Goal: Task Accomplishment & Management: Use online tool/utility

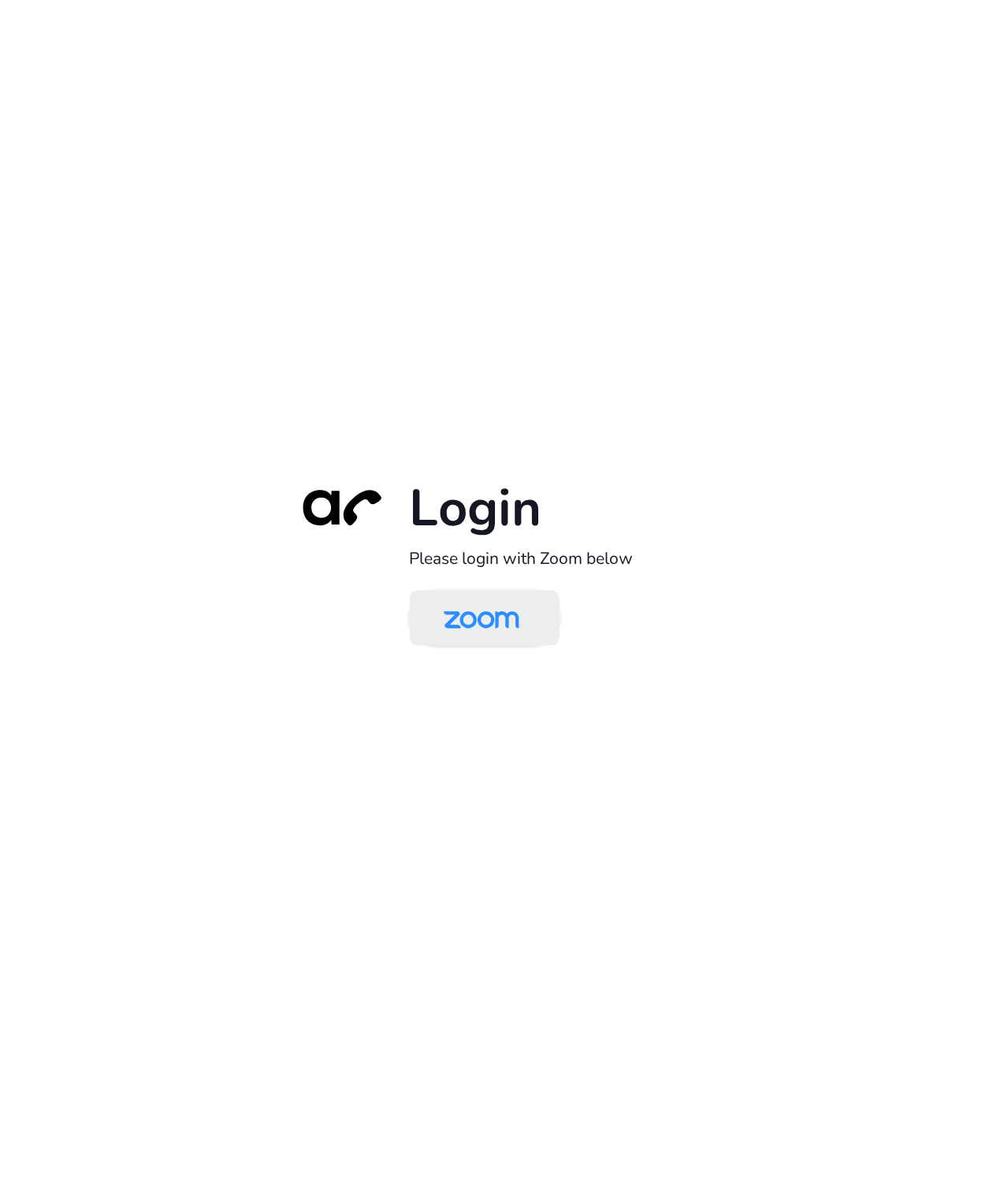
click at [476, 632] on img at bounding box center [481, 619] width 109 height 51
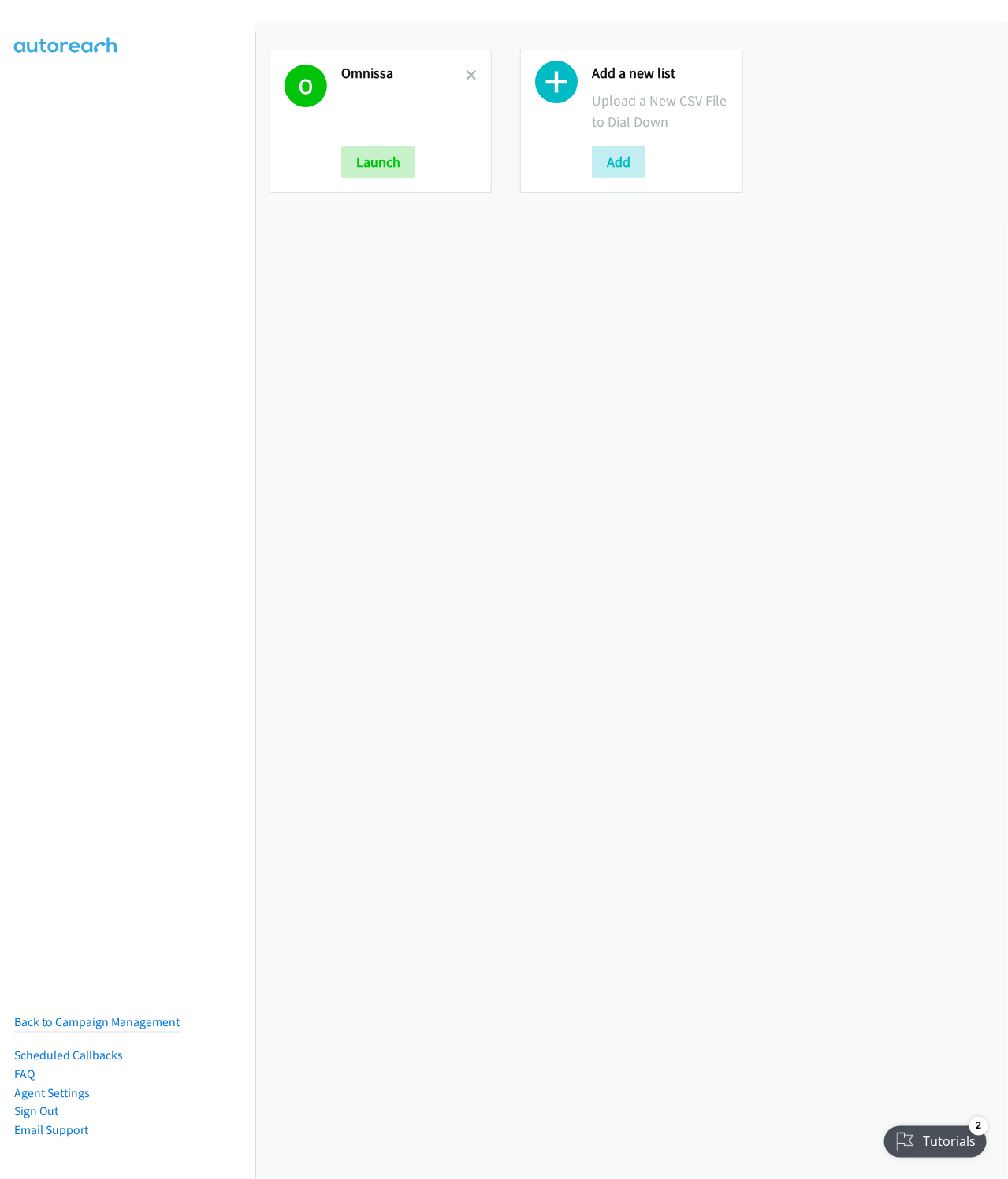
click at [466, 81] on link at bounding box center [471, 74] width 11 height 18
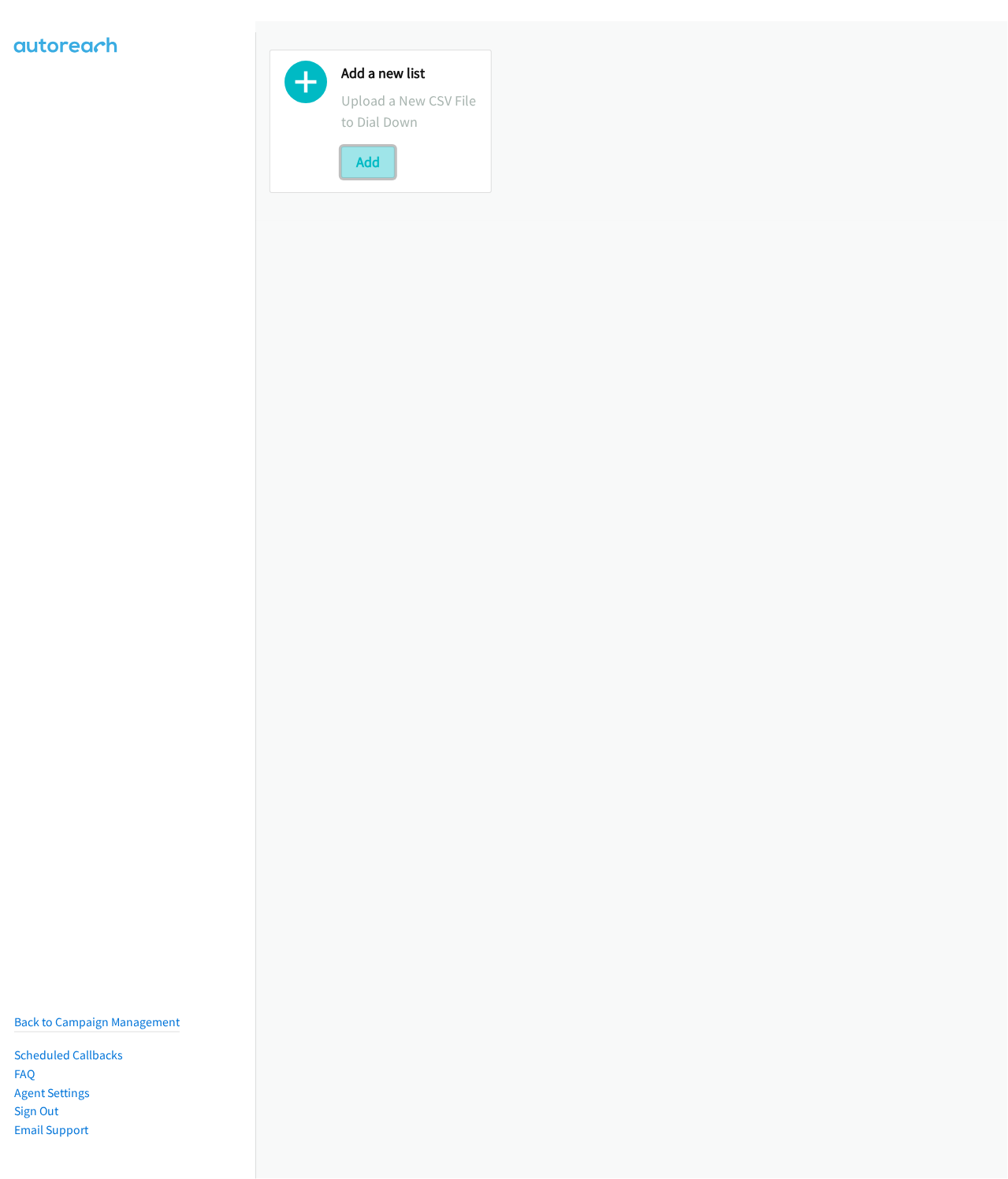
click at [367, 176] on button "Add" at bounding box center [367, 162] width 53 height 31
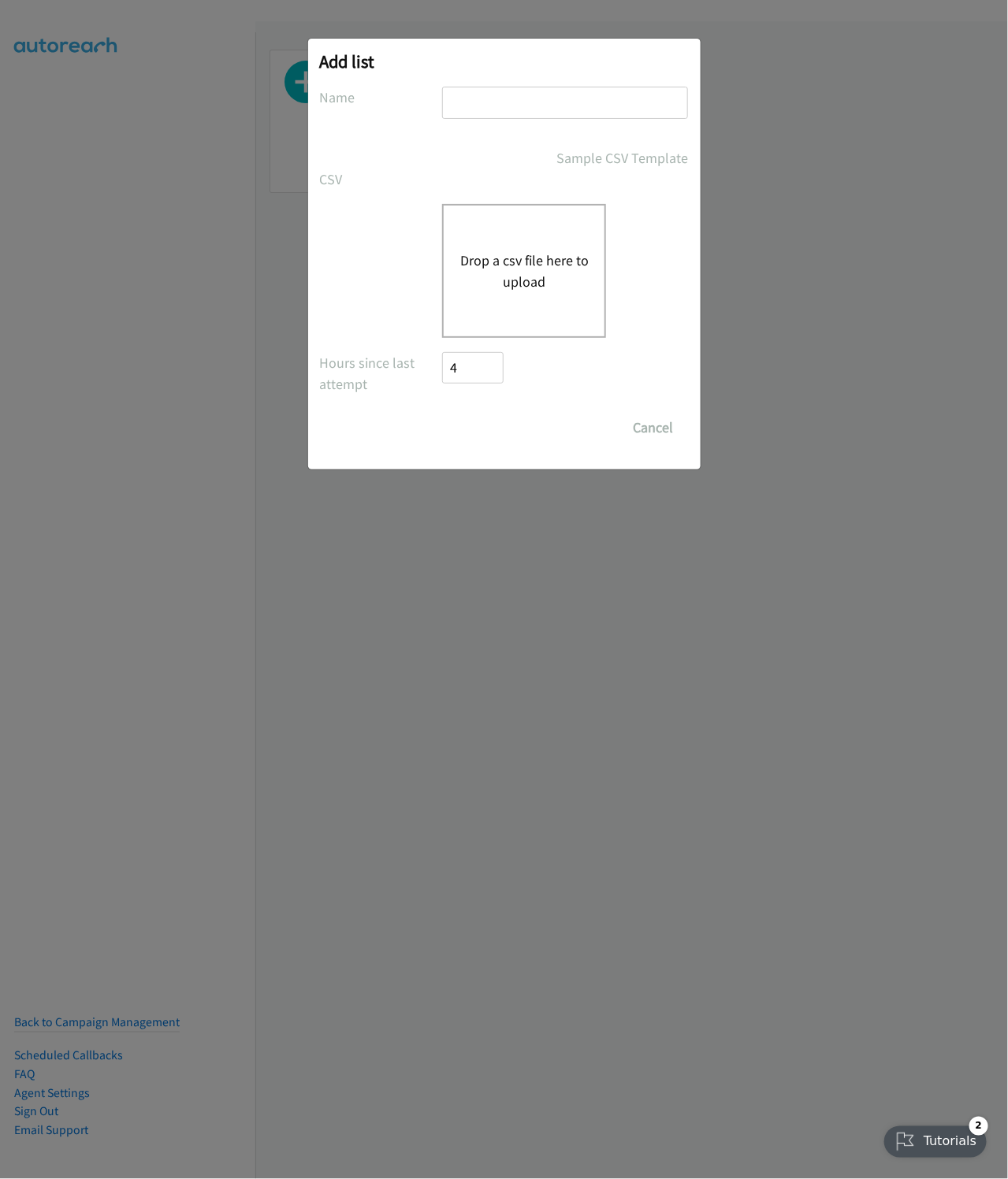
click at [464, 106] on input "text" at bounding box center [565, 103] width 246 height 32
type input "HP"
click at [527, 266] on button "Drop a csv file here to upload" at bounding box center [523, 271] width 129 height 42
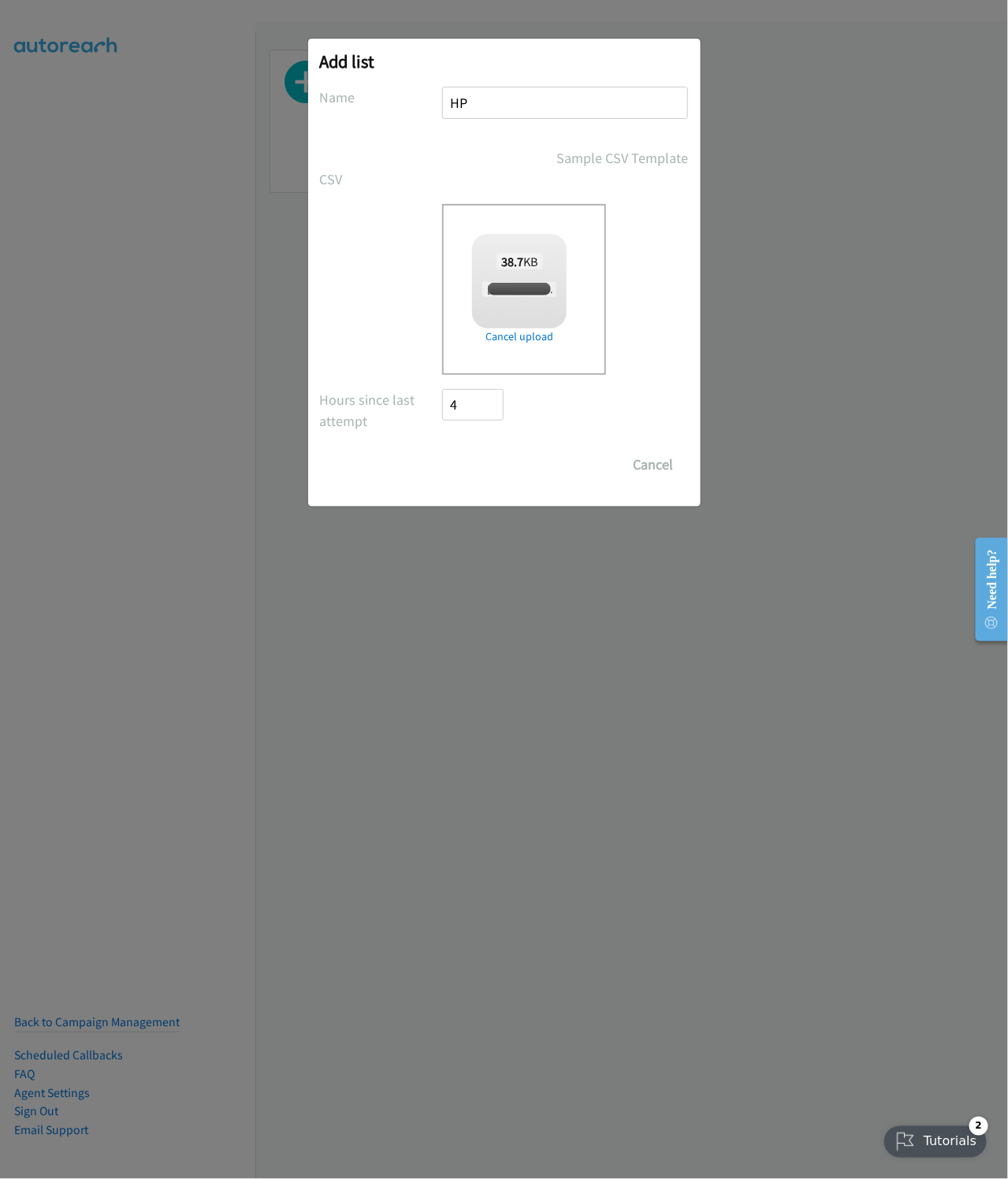
checkbox input "true"
click at [453, 475] on input "Save List" at bounding box center [485, 464] width 83 height 31
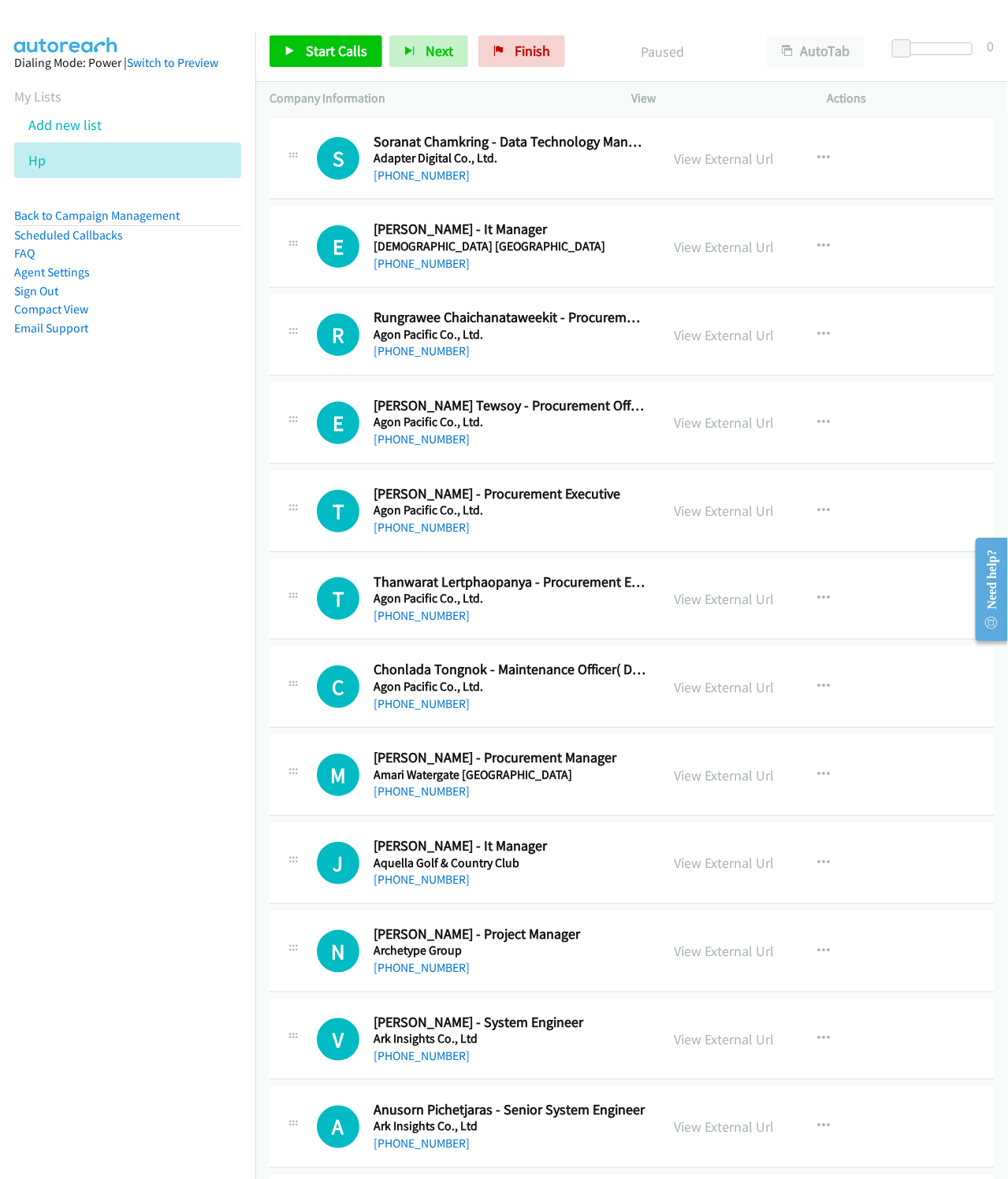
click at [42, 584] on nav "Dialing Mode: Power | Switch to Preview My Lists Add new list Hp Back to Campai…" at bounding box center [127, 621] width 256 height 1179
click at [813, 60] on button "AutoTab" at bounding box center [816, 51] width 98 height 31
click at [76, 572] on nav "Dialing Mode: Power | Switch to Preview My Lists Add new list Hp Back to Campai…" at bounding box center [127, 621] width 256 height 1179
click at [139, 549] on nav "Dialing Mode: Power | Switch to Preview My Lists Add new list Hp Back to Campai…" at bounding box center [127, 621] width 256 height 1179
drag, startPoint x: 137, startPoint y: 534, endPoint x: 157, endPoint y: 488, distance: 50.2
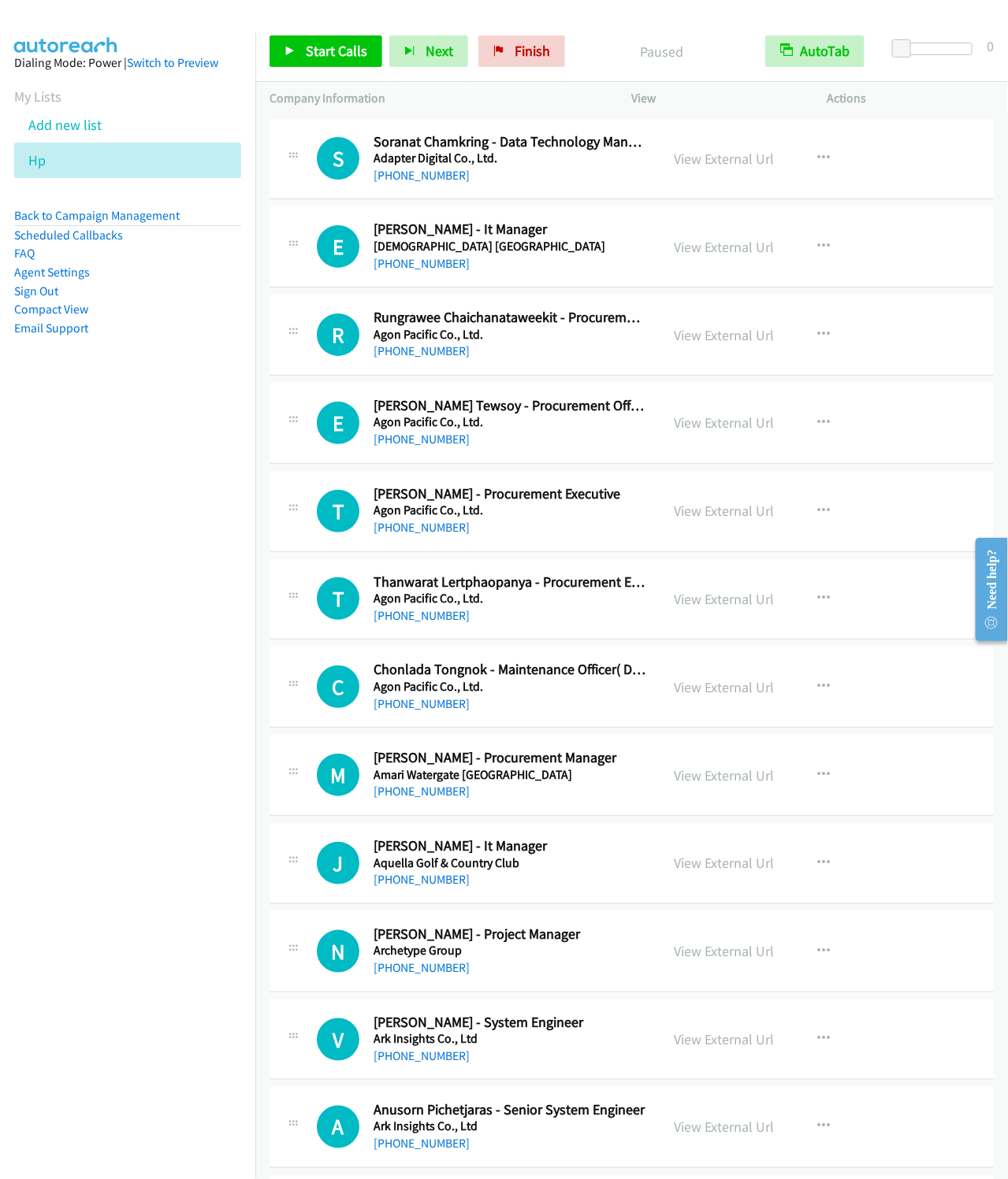
click at [138, 535] on nav "Dialing Mode: Power | Switch to Preview My Lists Add new list Hp Back to Campai…" at bounding box center [127, 621] width 256 height 1179
click at [329, 48] on span "Start Calls" at bounding box center [336, 50] width 62 height 18
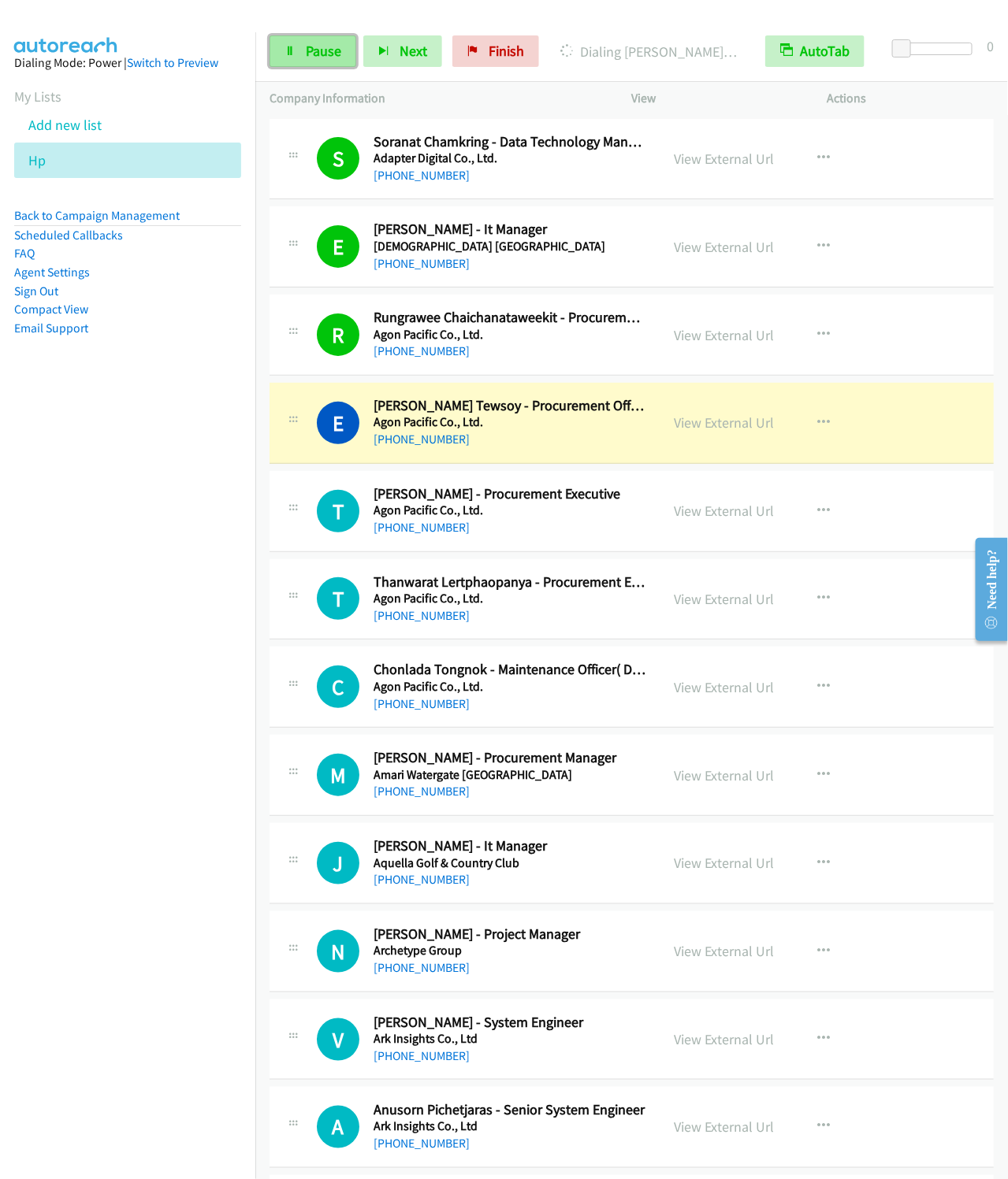
click at [290, 43] on link "Pause" at bounding box center [312, 51] width 87 height 31
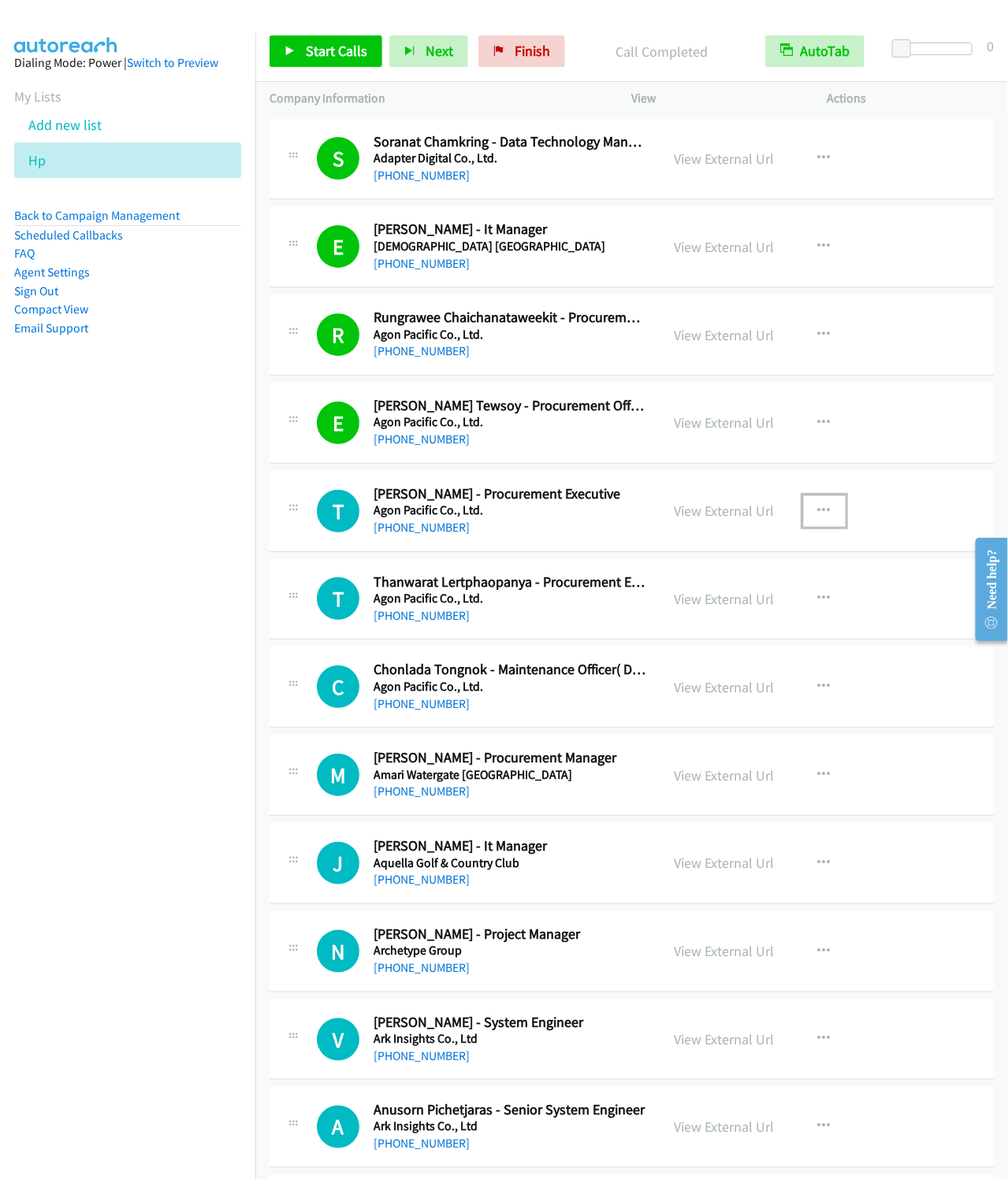
click at [818, 508] on icon "button" at bounding box center [824, 511] width 13 height 13
click at [704, 618] on link "Start Calls Here" at bounding box center [740, 613] width 209 height 31
click at [348, 62] on link "Start Calls" at bounding box center [325, 51] width 112 height 31
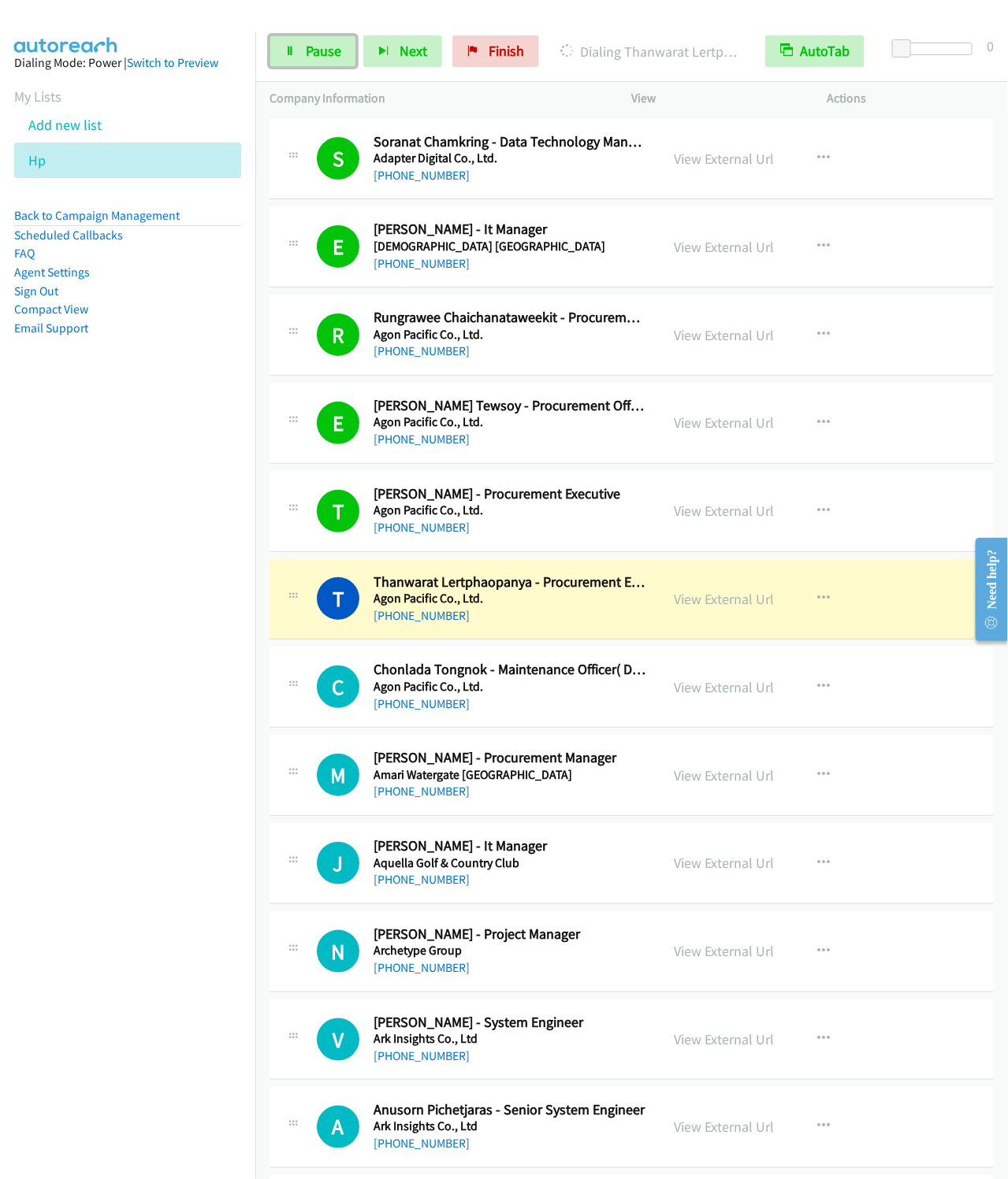
drag, startPoint x: 310, startPoint y: 47, endPoint x: 366, endPoint y: 19, distance: 62.6
click at [310, 47] on span "Pause" at bounding box center [323, 50] width 35 height 18
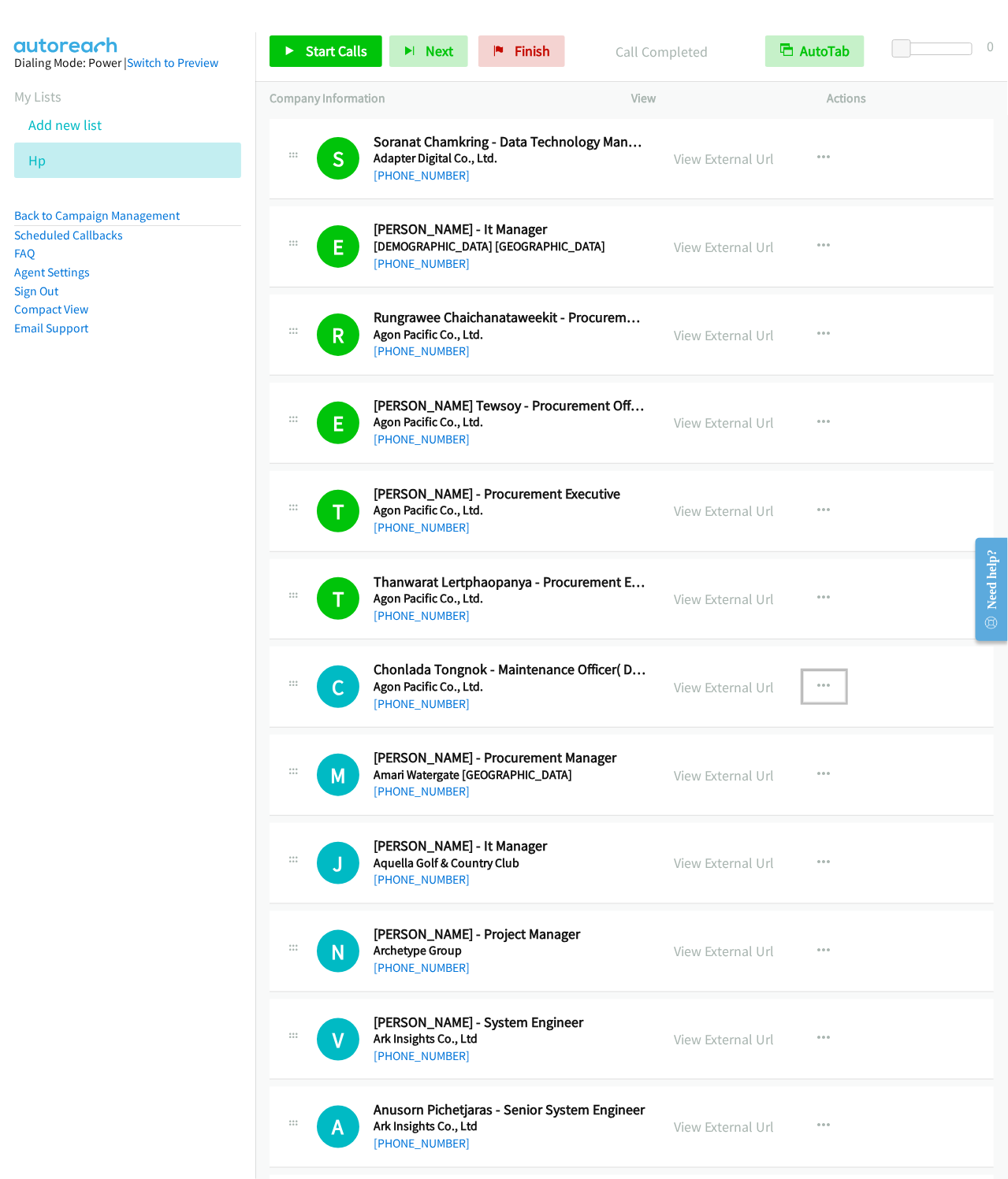
click at [818, 684] on icon "button" at bounding box center [824, 686] width 13 height 13
click at [696, 797] on link "Start Calls Here" at bounding box center [740, 789] width 209 height 31
click at [322, 59] on span "Start Calls" at bounding box center [336, 50] width 62 height 18
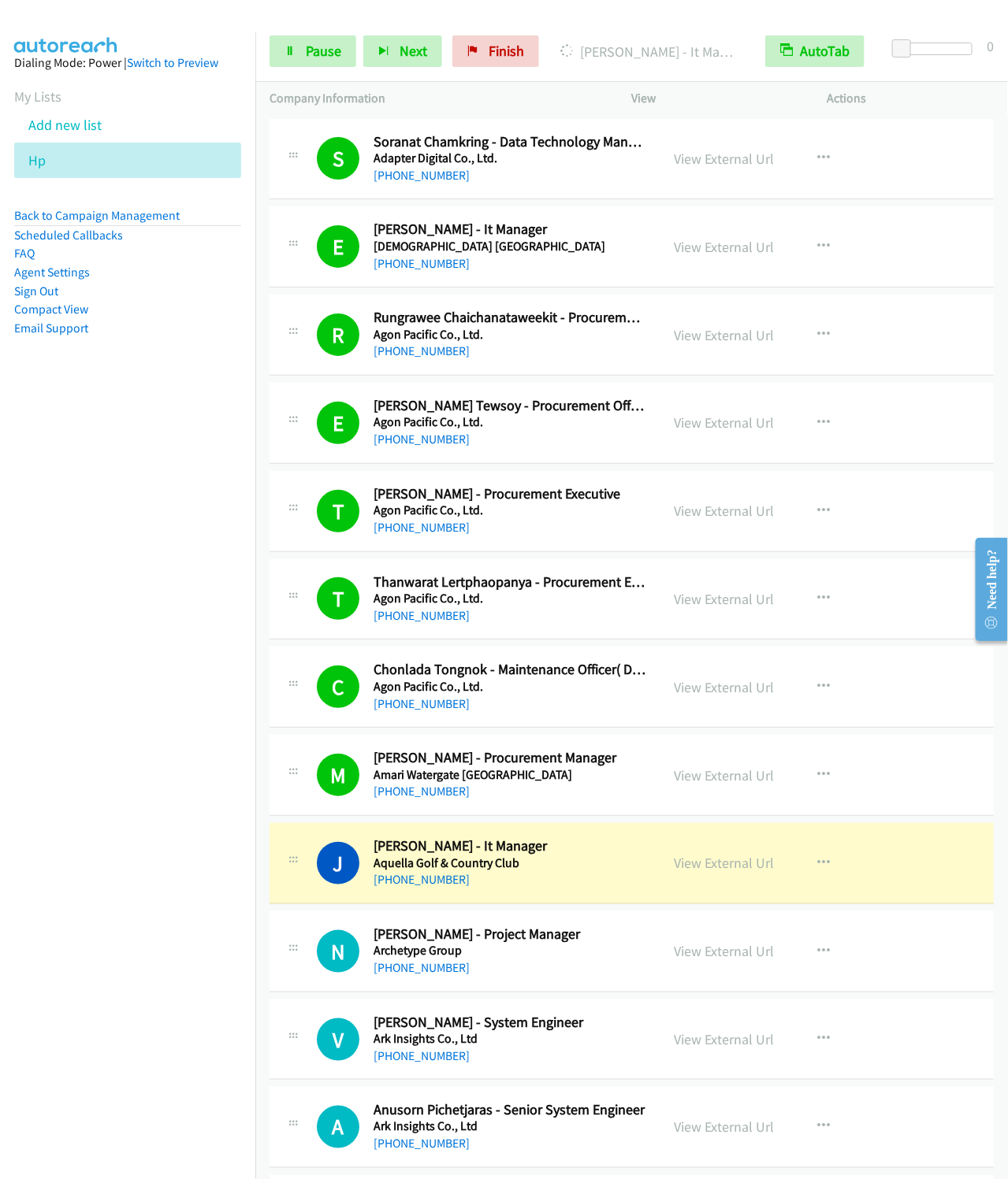
click at [314, 34] on div "Start Calls Pause Next Finish [PERSON_NAME] - It Manager AutoTab AutoTab 0" at bounding box center [631, 51] width 752 height 61
click at [314, 36] on link "Pause" at bounding box center [312, 51] width 87 height 31
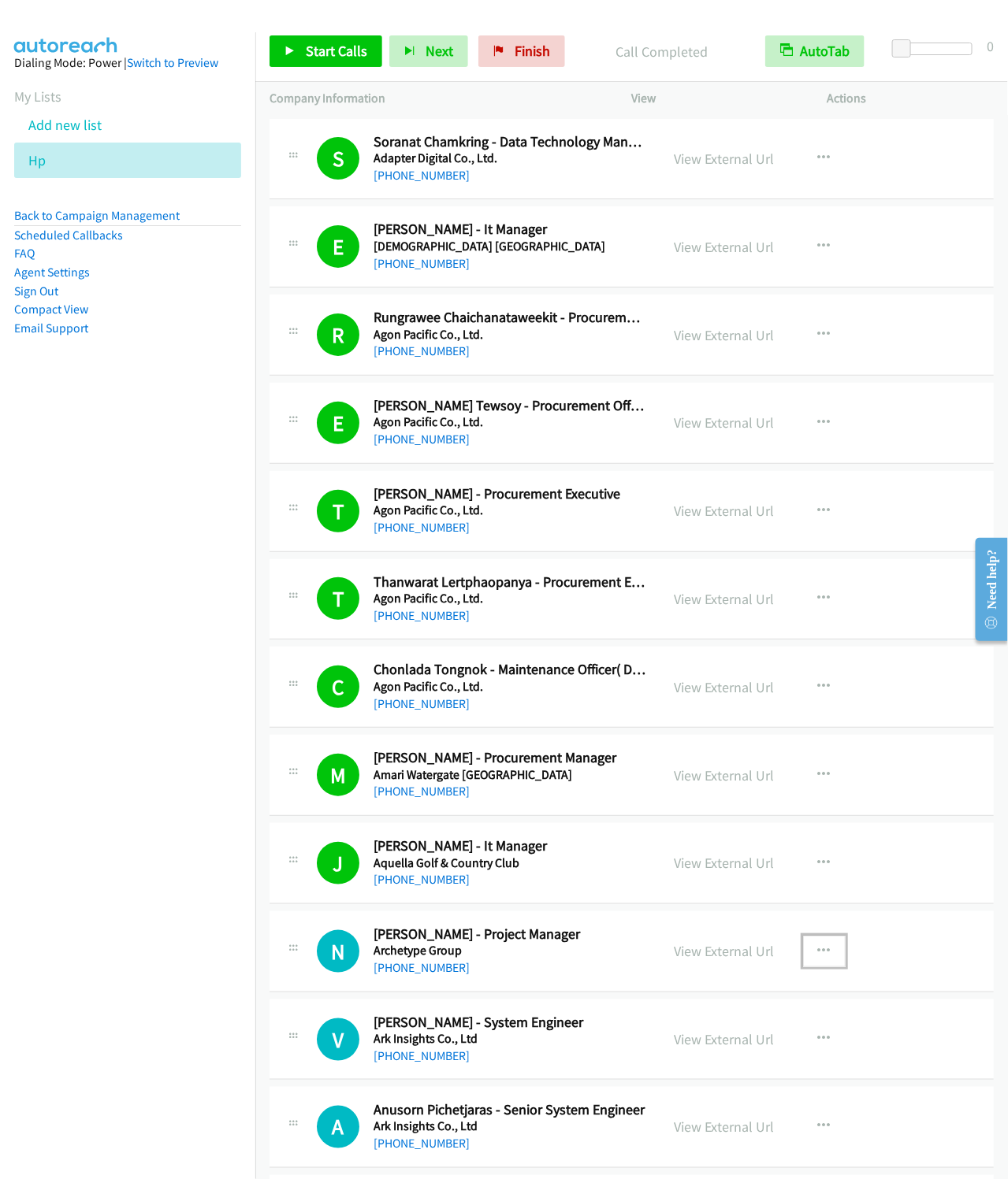
click at [818, 957] on icon "button" at bounding box center [824, 951] width 13 height 13
click at [697, 1066] on link "Start Calls Here" at bounding box center [740, 1053] width 209 height 31
click at [299, 59] on link "Start Calls" at bounding box center [325, 51] width 112 height 31
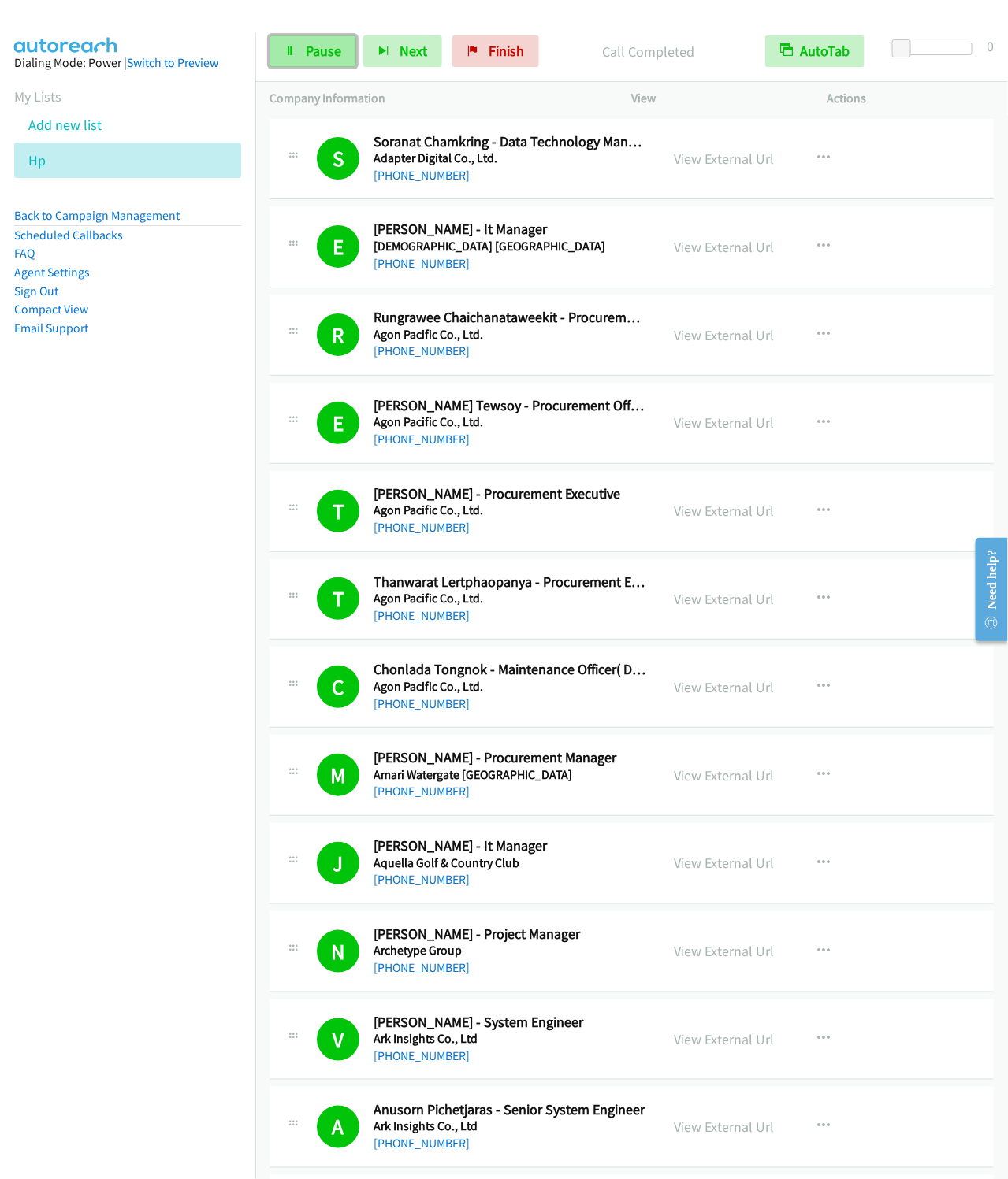
click at [272, 46] on link "Pause" at bounding box center [312, 51] width 87 height 31
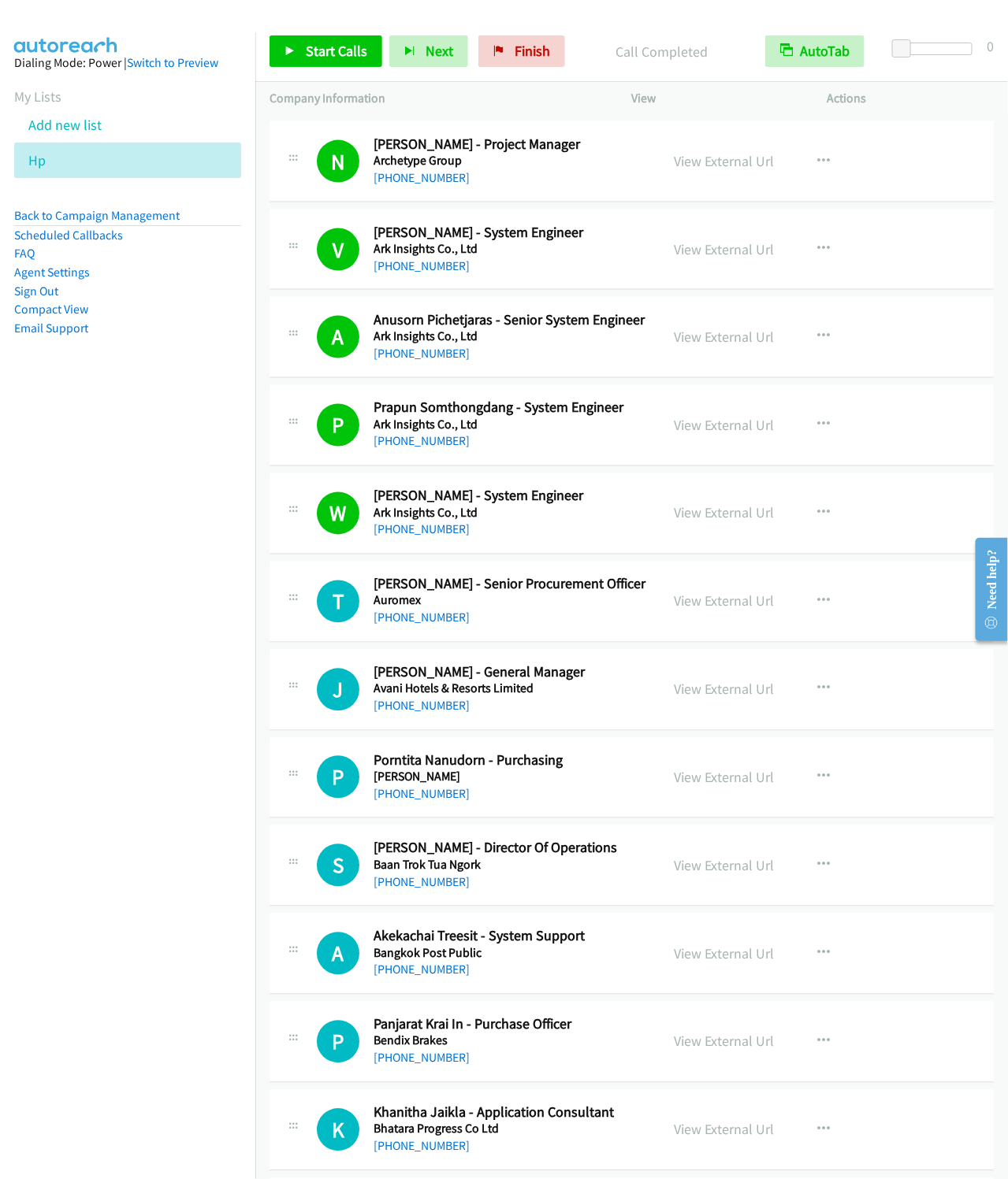
scroll to position [945, 0]
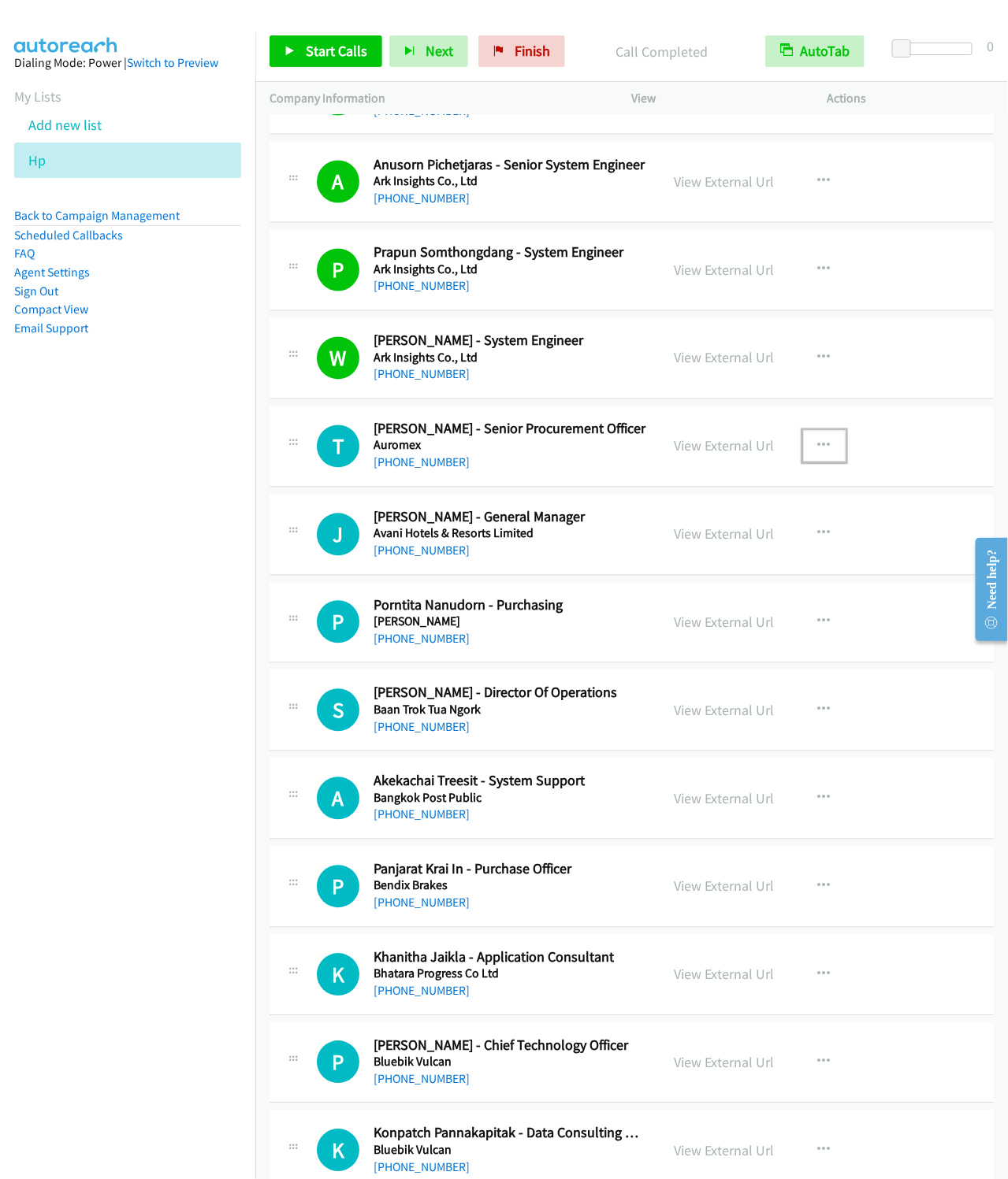
click at [818, 445] on icon "button" at bounding box center [824, 446] width 13 height 13
click at [680, 561] on link "Start Calls Here" at bounding box center [740, 549] width 209 height 31
click at [334, 60] on link "Start Calls" at bounding box center [325, 51] width 112 height 31
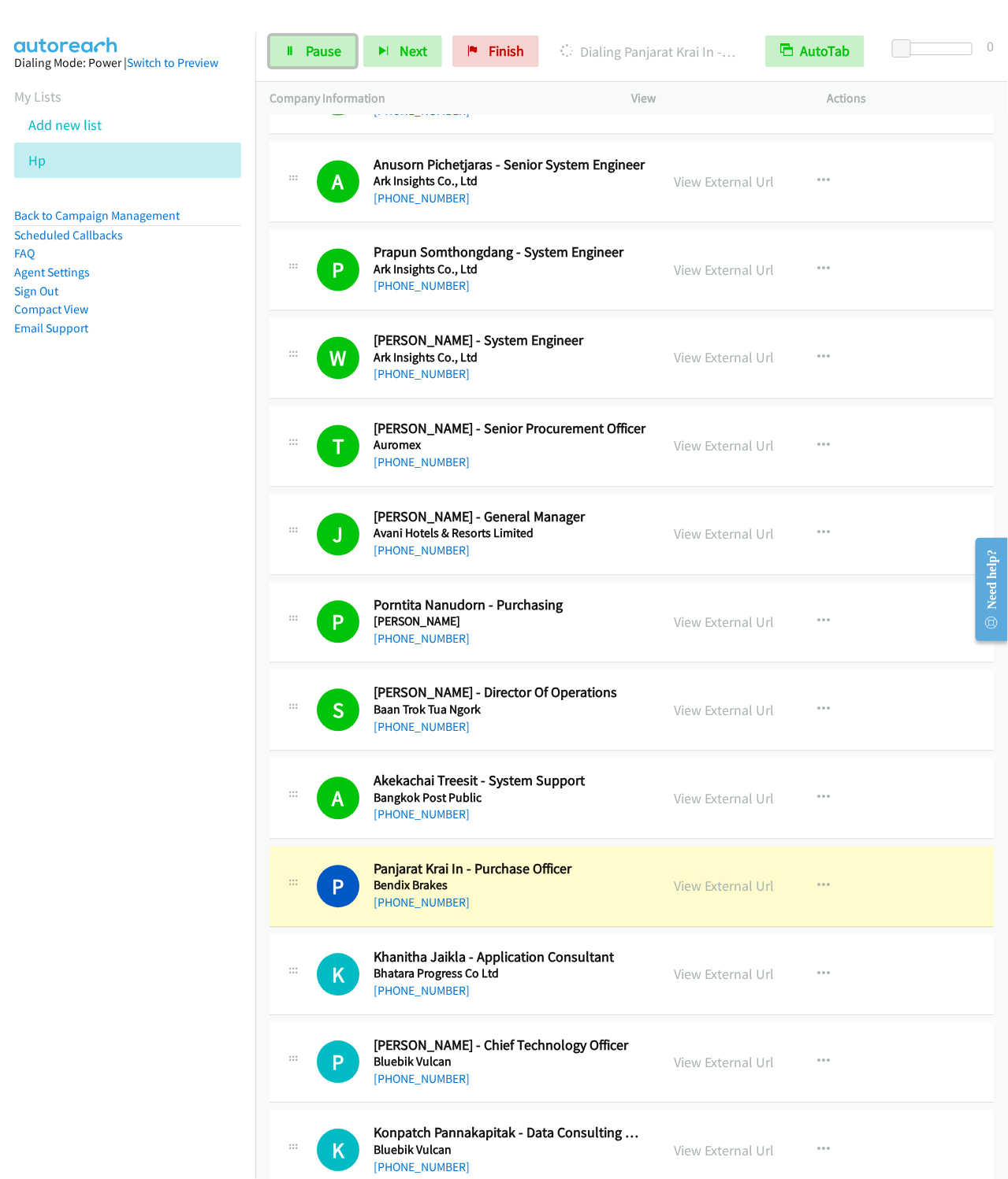
drag, startPoint x: 305, startPoint y: 59, endPoint x: 340, endPoint y: 3, distance: 66.0
click at [306, 59] on span "Pause" at bounding box center [323, 50] width 35 height 18
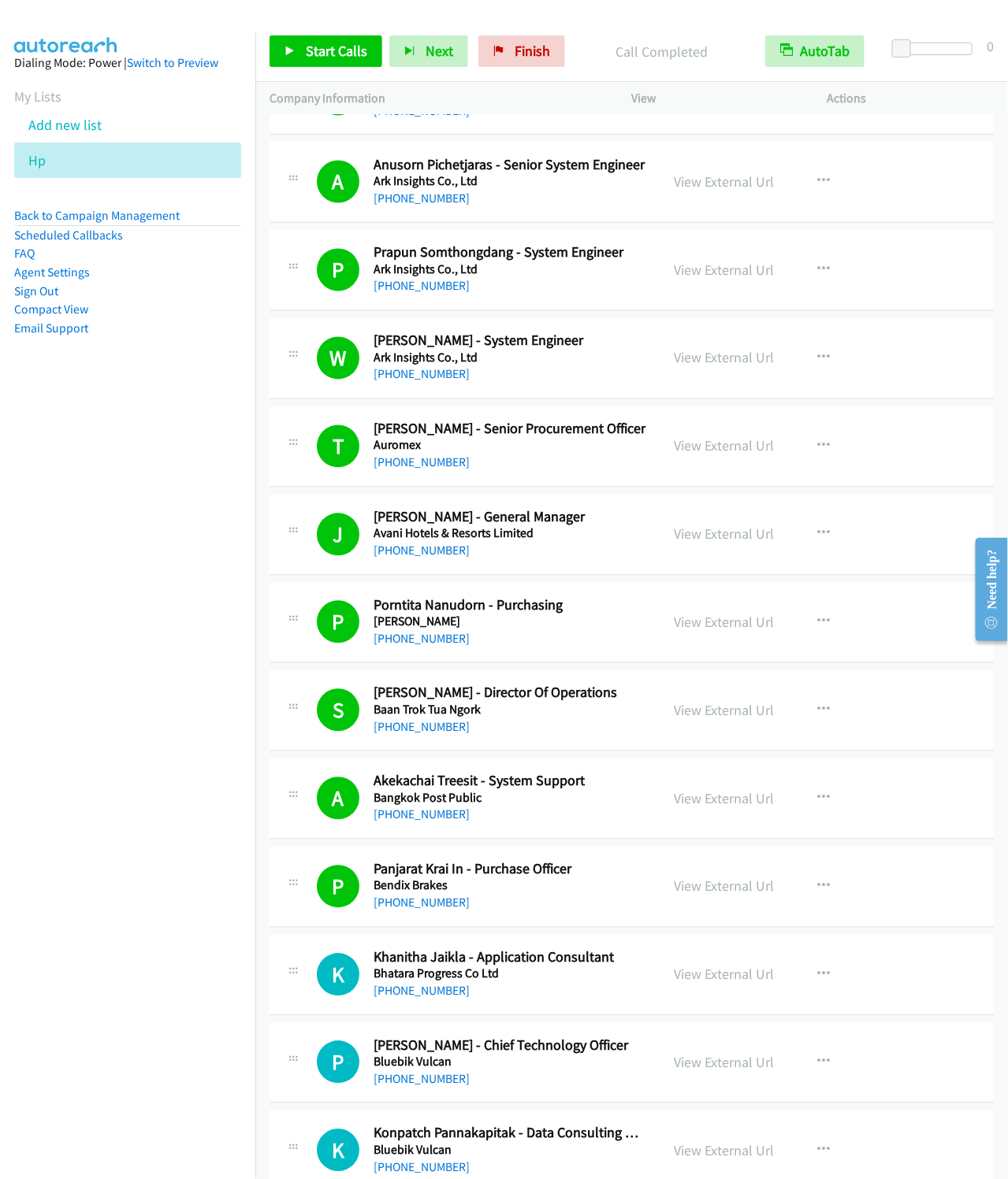
scroll to position [1418, 0]
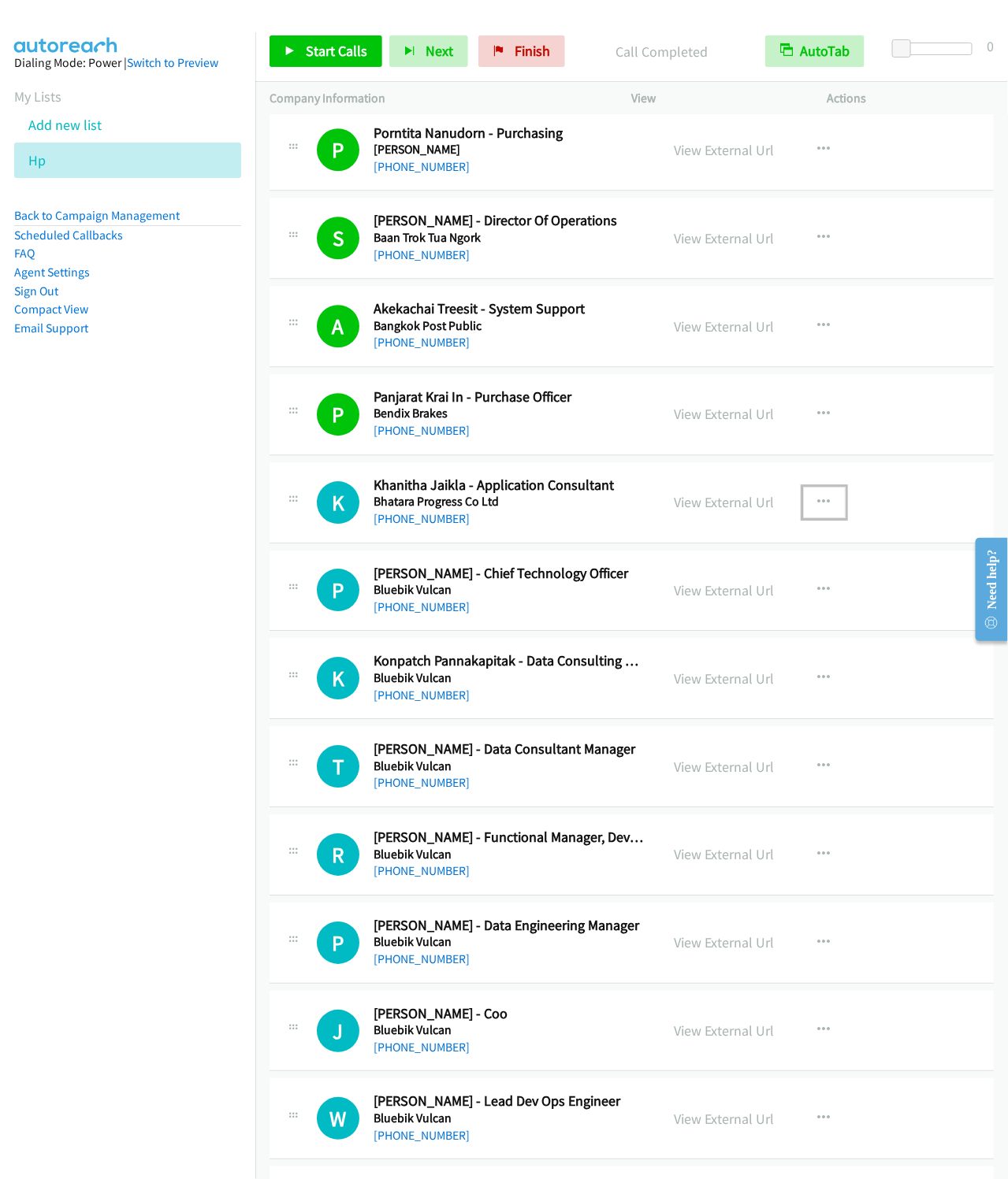
click at [819, 506] on icon "button" at bounding box center [824, 502] width 13 height 13
click at [689, 614] on link "Start Calls Here" at bounding box center [740, 604] width 209 height 31
drag, startPoint x: 314, startPoint y: 54, endPoint x: 428, endPoint y: 1, distance: 125.7
click at [314, 54] on span "Start Calls" at bounding box center [336, 50] width 62 height 18
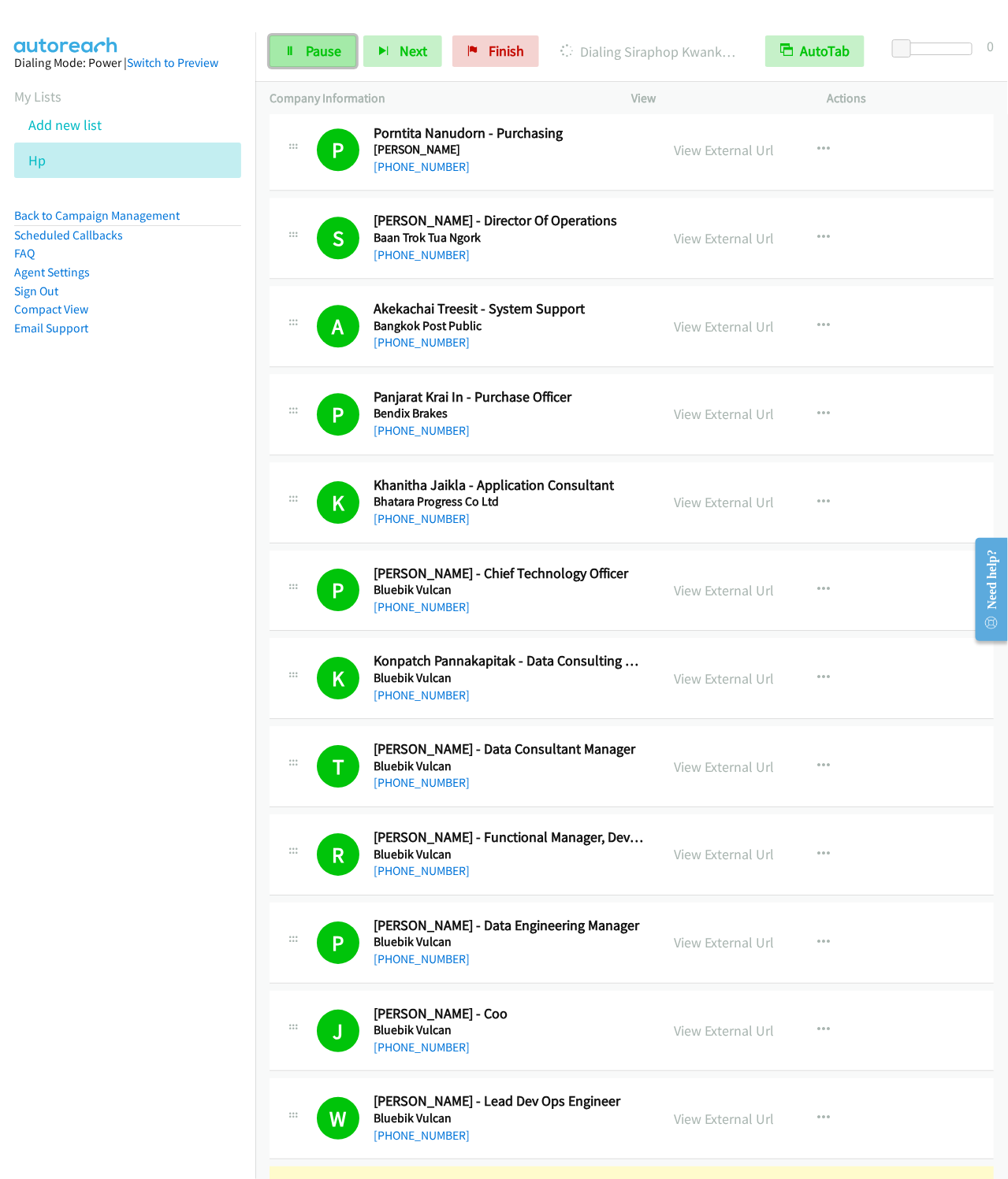
click at [277, 48] on link "Pause" at bounding box center [312, 51] width 87 height 31
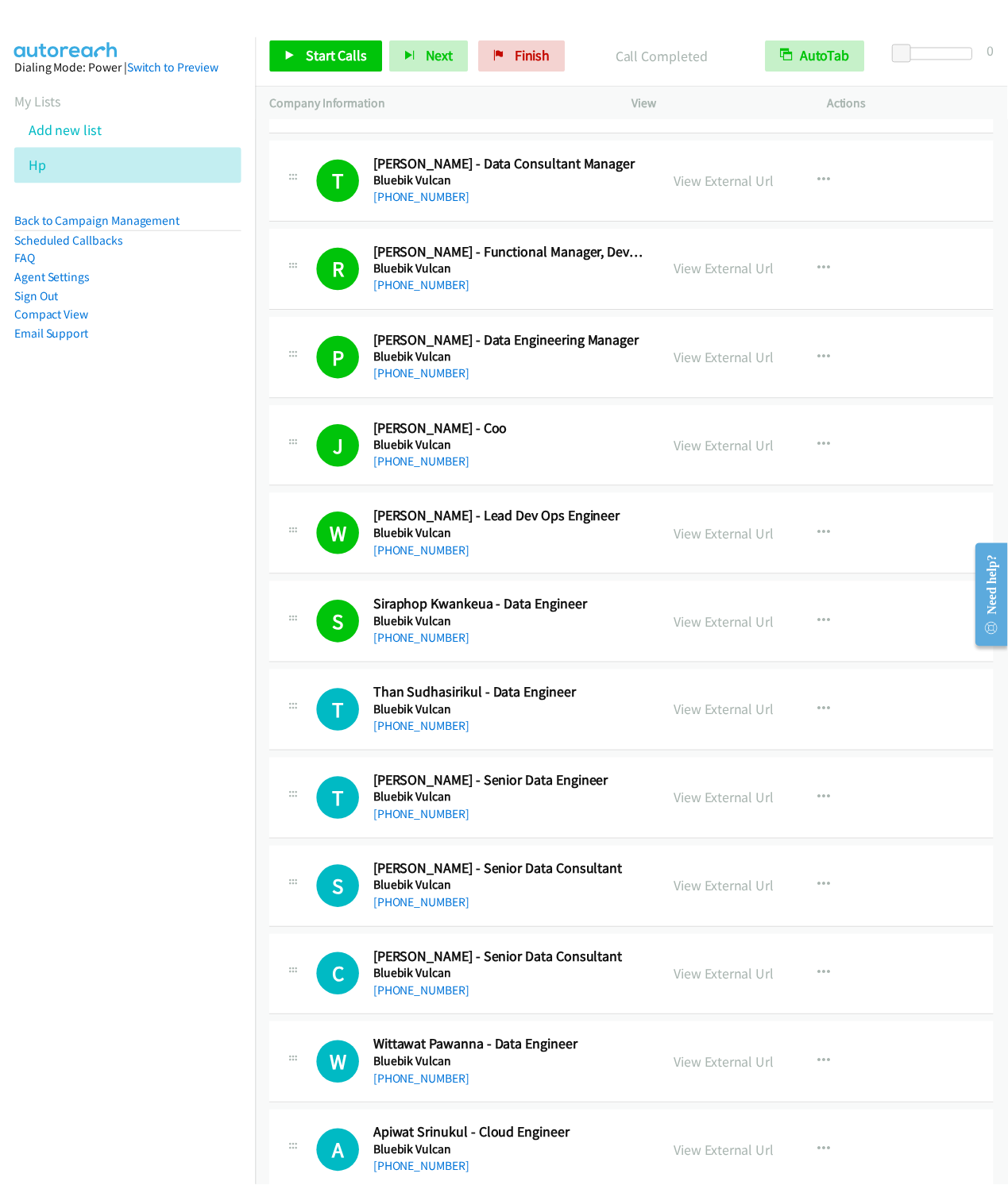
scroll to position [2383, 0]
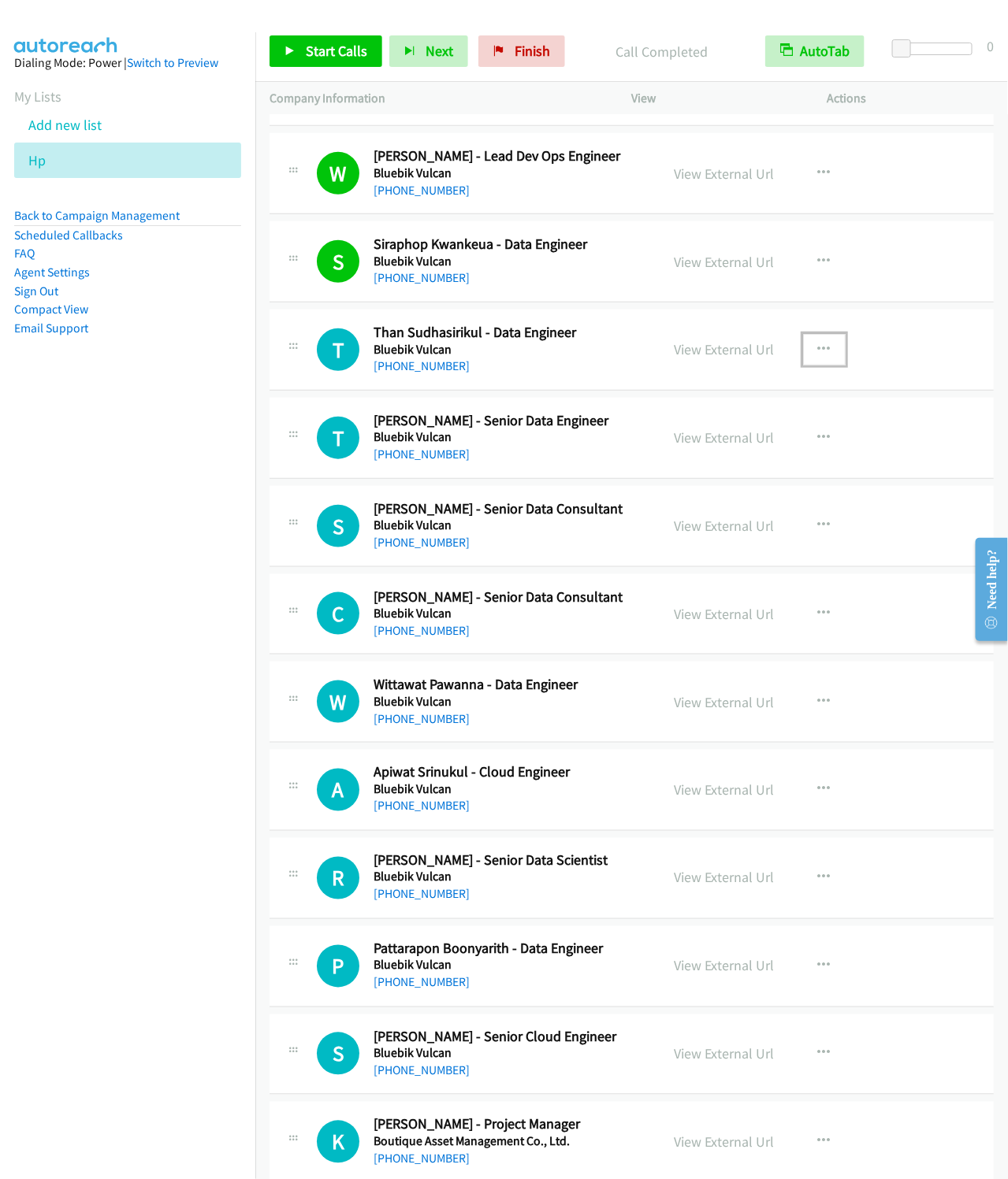
click at [806, 353] on button "button" at bounding box center [824, 349] width 42 height 31
click at [700, 458] on link "Start Calls Here" at bounding box center [740, 452] width 209 height 31
click at [336, 50] on span "Start Calls" at bounding box center [336, 50] width 62 height 18
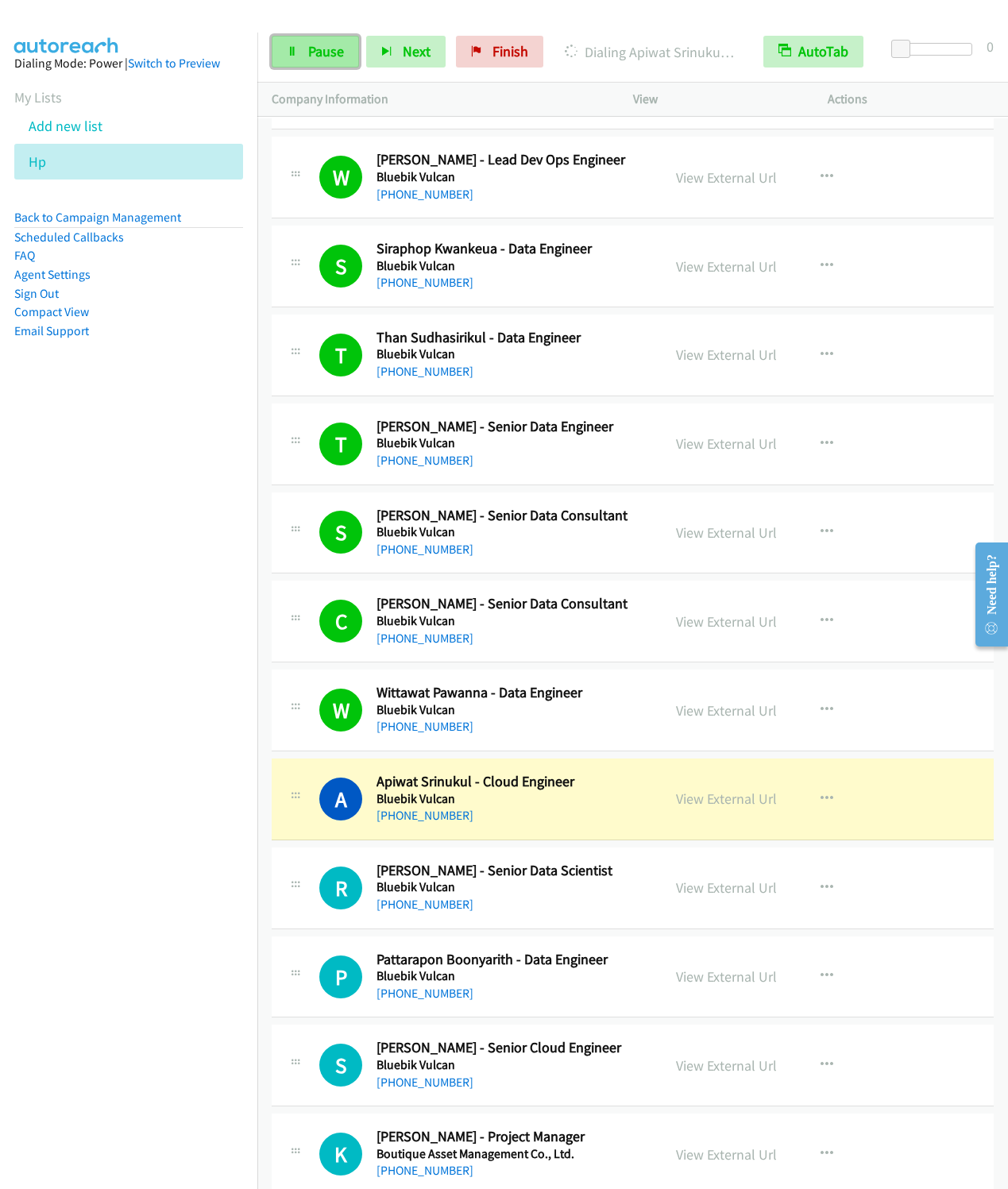
click at [304, 58] on link "Pause" at bounding box center [315, 51] width 88 height 31
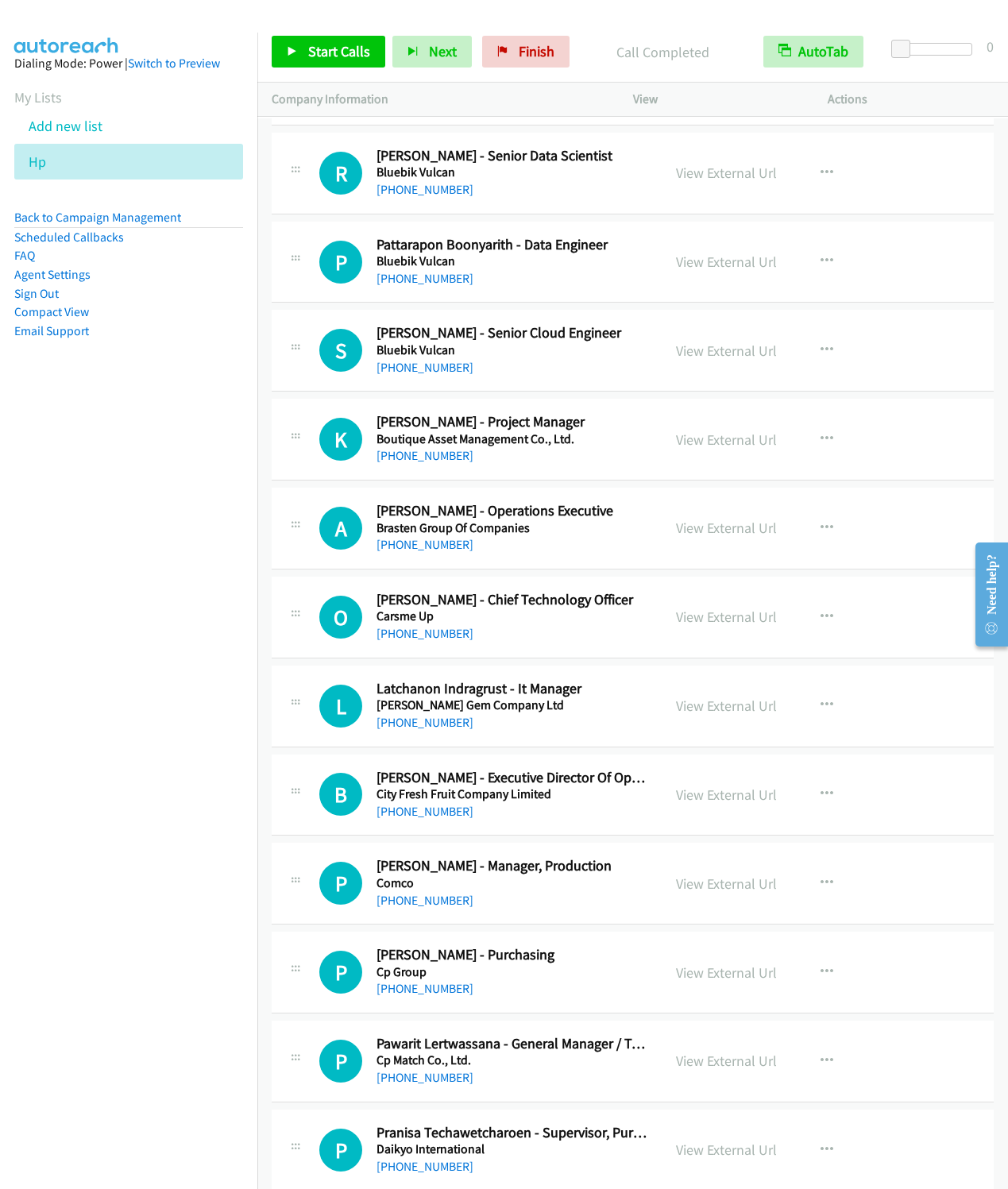
scroll to position [2979, 0]
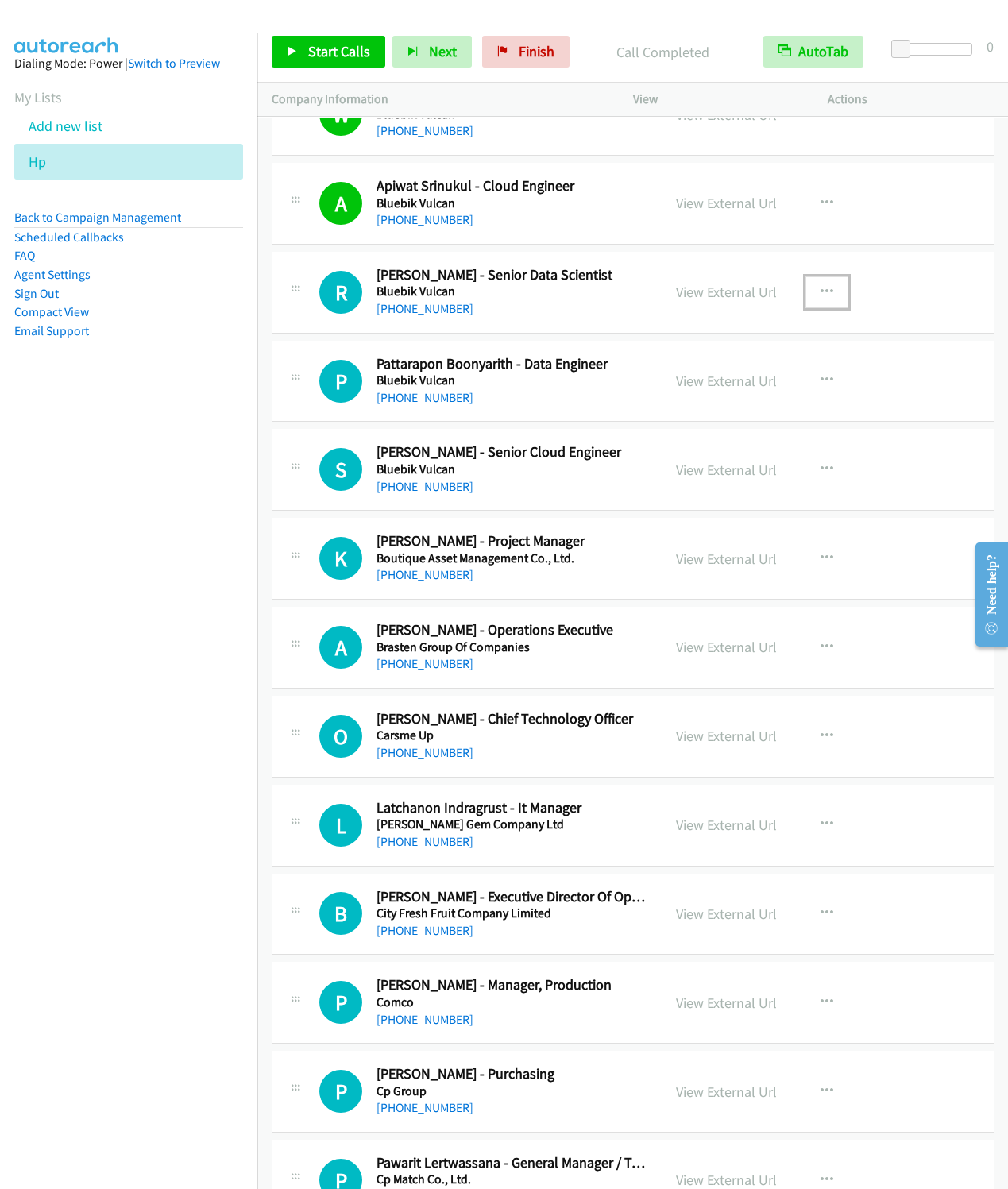
click at [821, 299] on icon "button" at bounding box center [827, 292] width 13 height 13
click at [679, 410] on link "Start Calls Here" at bounding box center [742, 395] width 211 height 31
click at [319, 39] on link "Start Calls" at bounding box center [328, 51] width 113 height 31
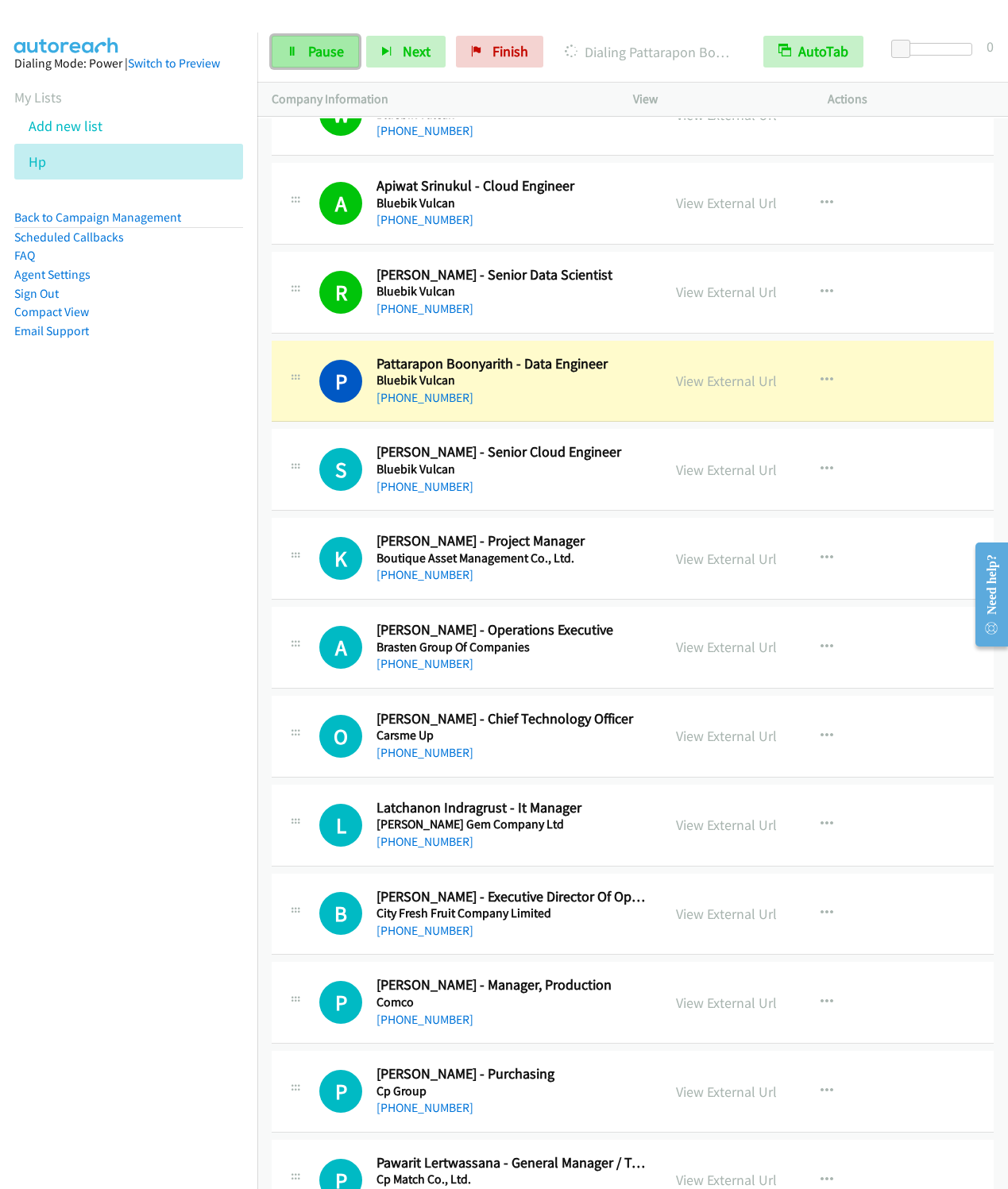
click at [293, 65] on link "Pause" at bounding box center [315, 51] width 88 height 31
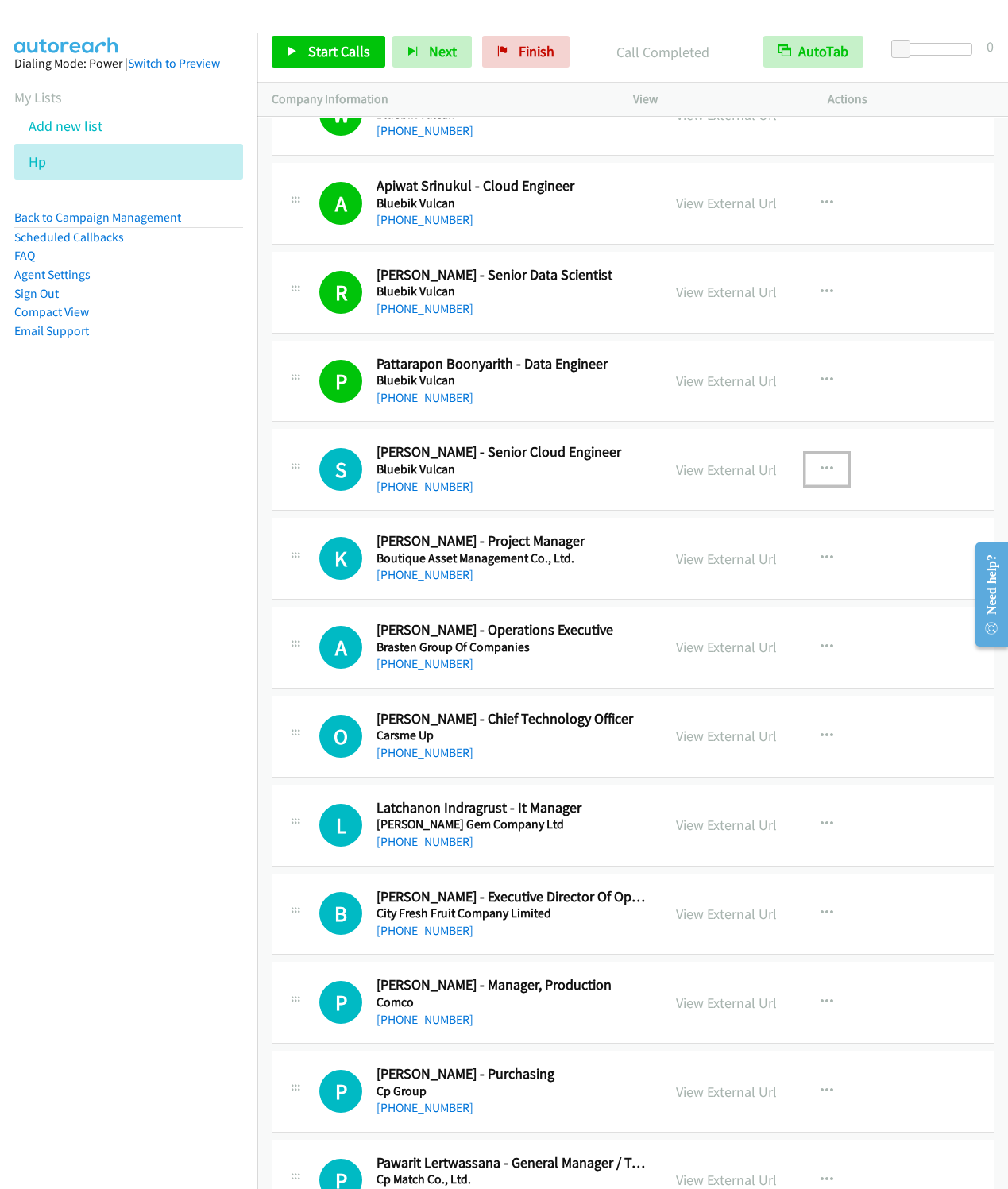
click at [821, 476] on icon "button" at bounding box center [827, 469] width 13 height 13
click at [687, 590] on link "Start Calls Here" at bounding box center [742, 573] width 211 height 31
click at [304, 54] on link "Start Calls" at bounding box center [328, 51] width 113 height 31
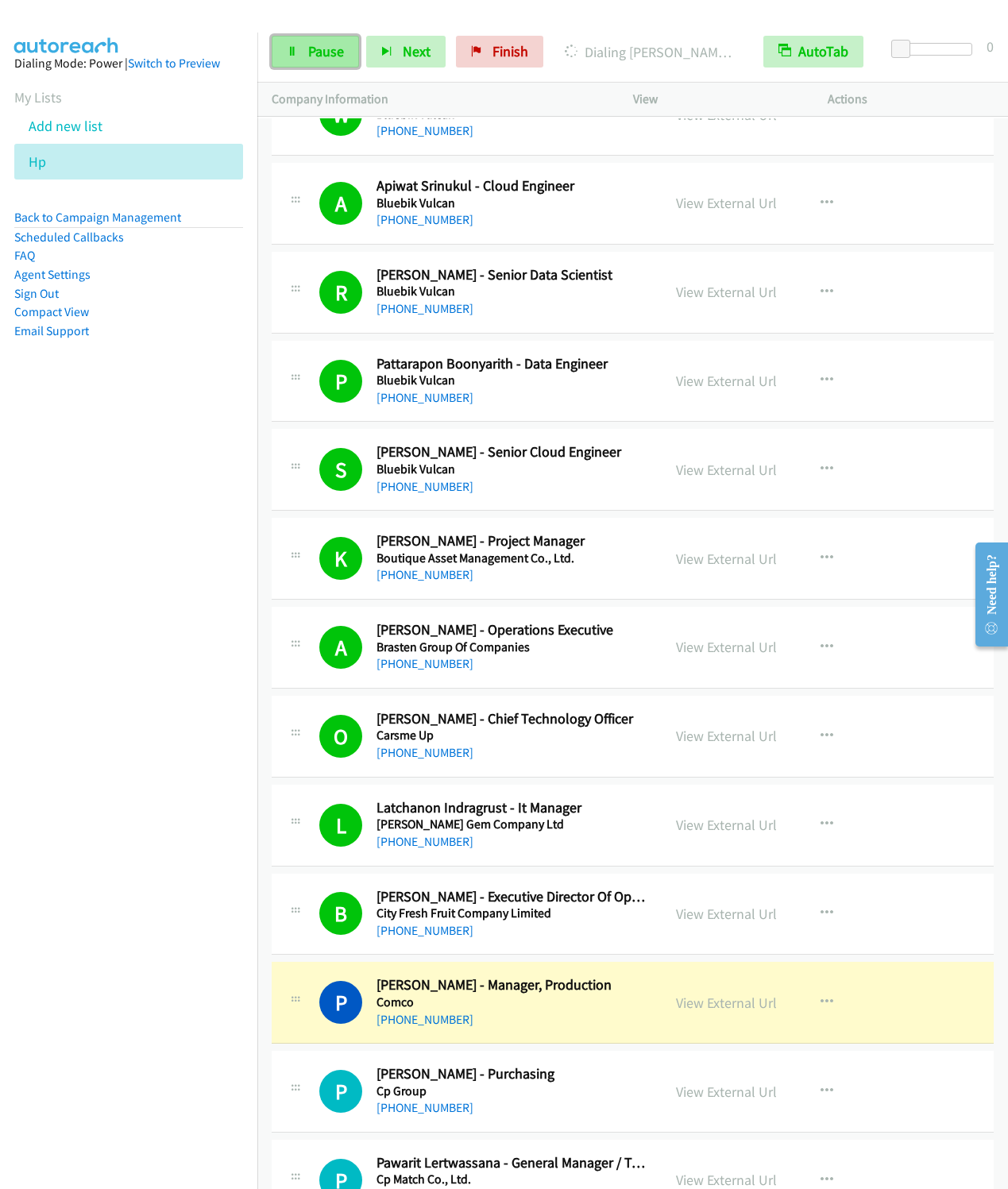
click at [312, 43] on span "Pause" at bounding box center [326, 50] width 36 height 18
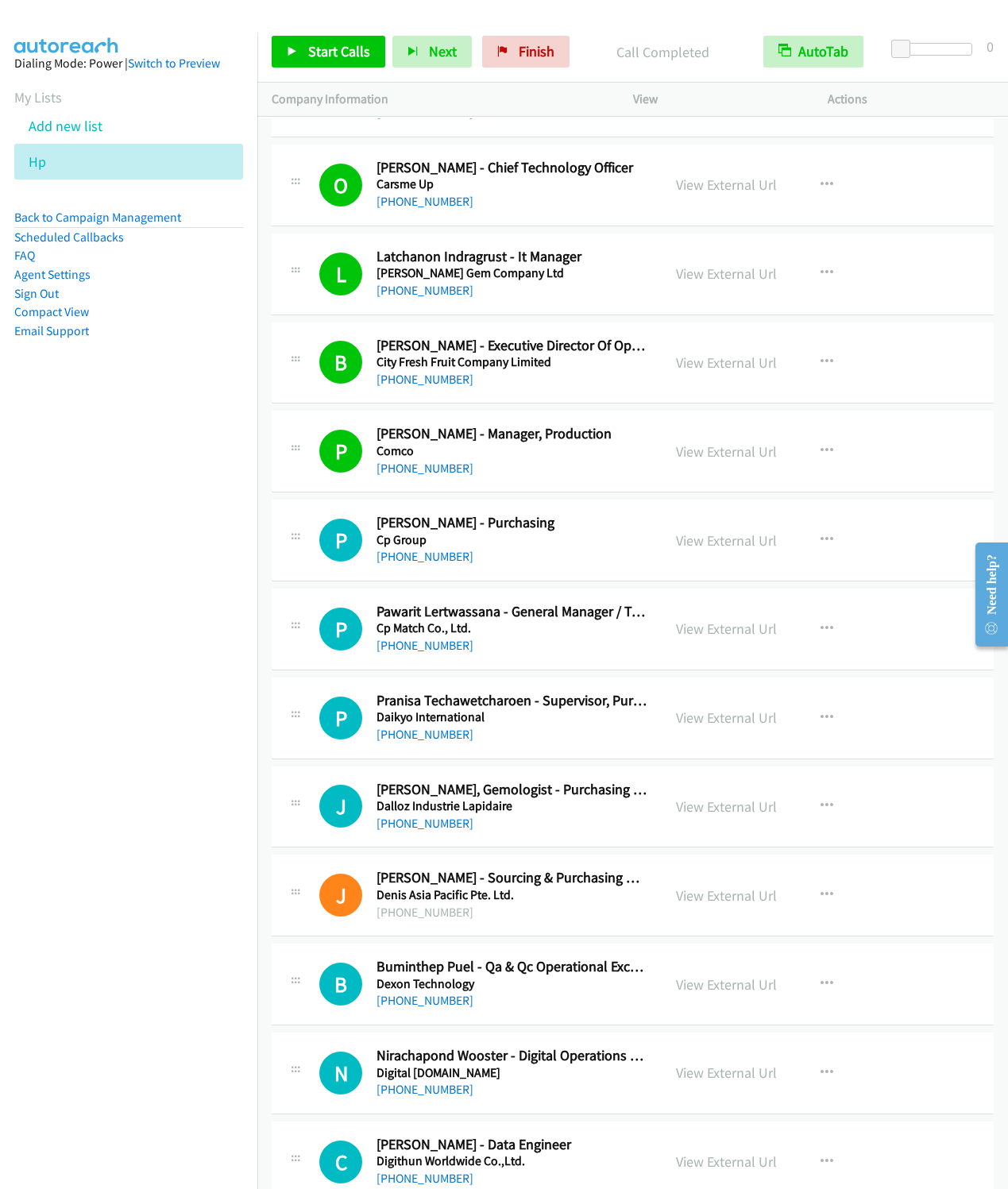
scroll to position [3575, 0]
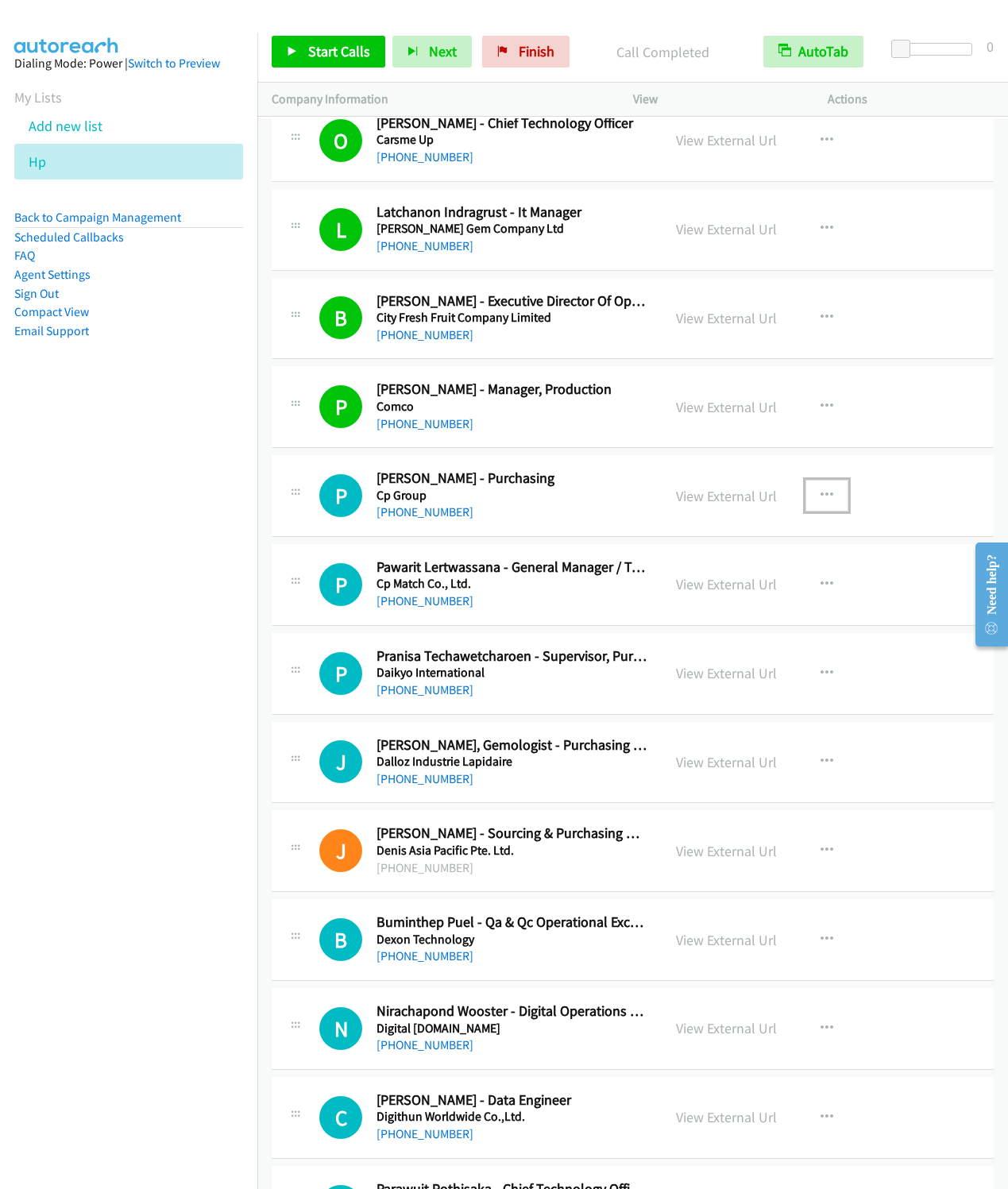
click at [821, 502] on icon "button" at bounding box center [827, 495] width 13 height 13
click at [697, 615] on link "Start Calls Here" at bounding box center [742, 599] width 211 height 31
click at [327, 63] on link "Start Calls" at bounding box center [328, 51] width 113 height 31
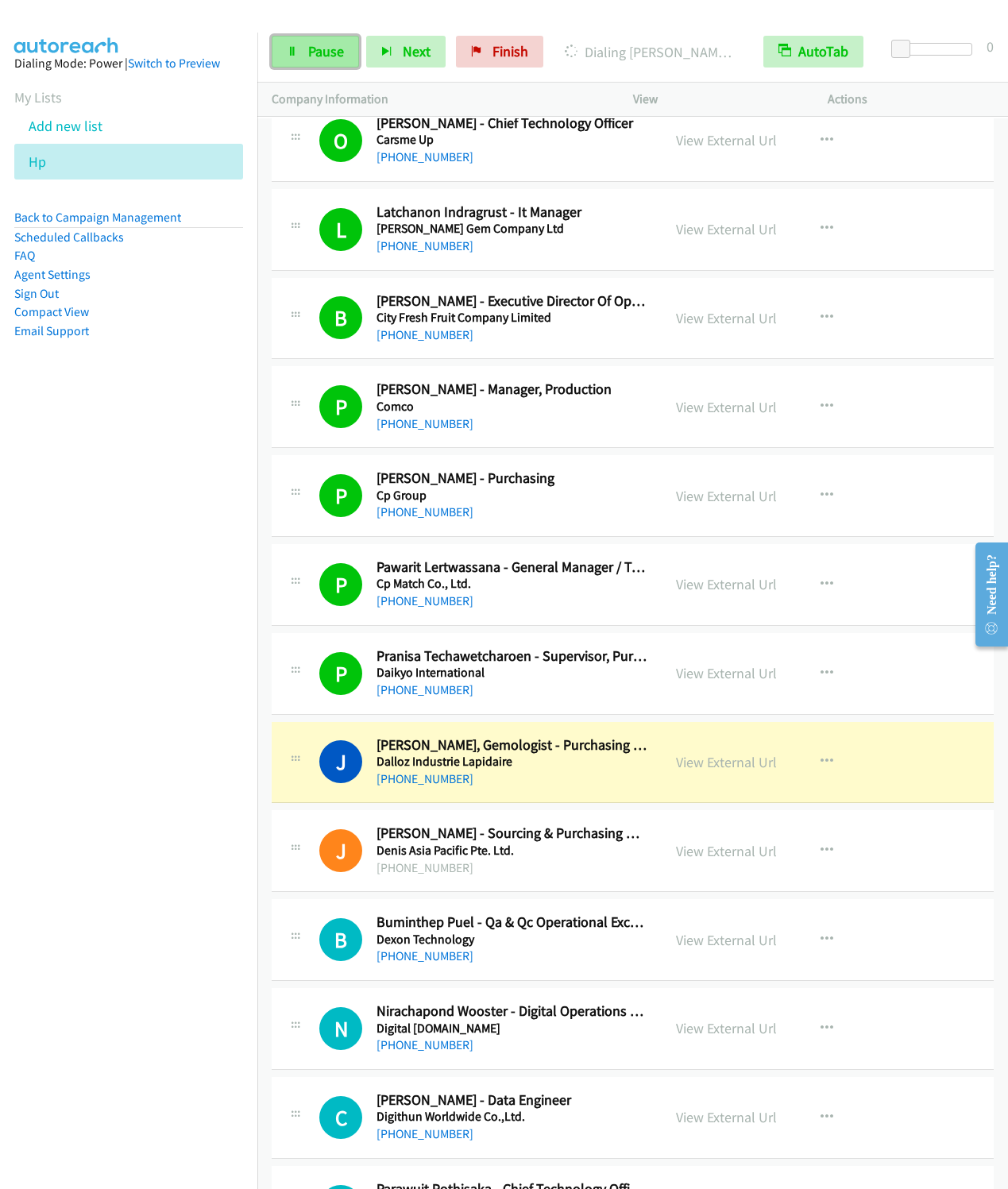
click at [312, 54] on span "Pause" at bounding box center [326, 50] width 36 height 18
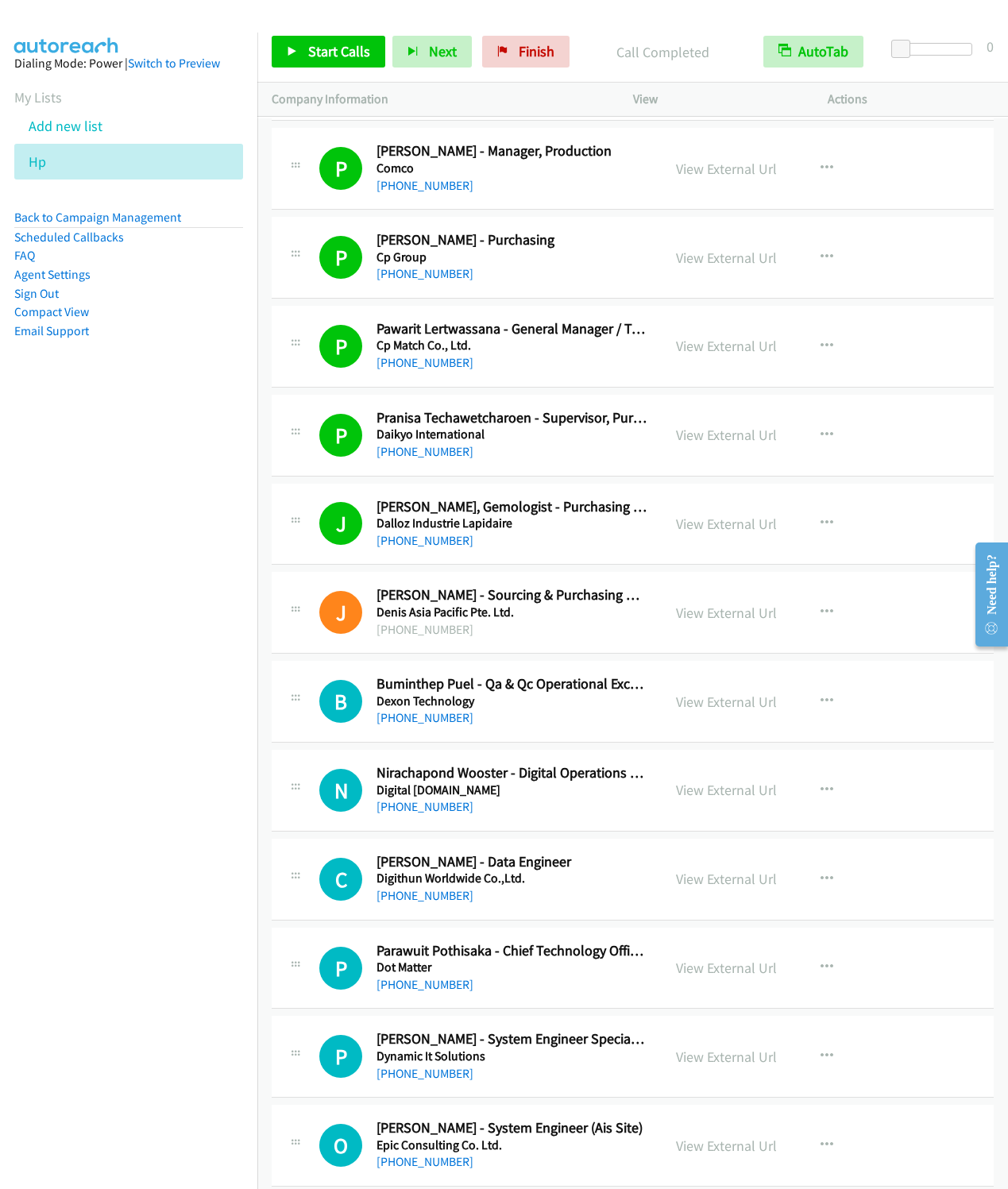
scroll to position [3932, 0]
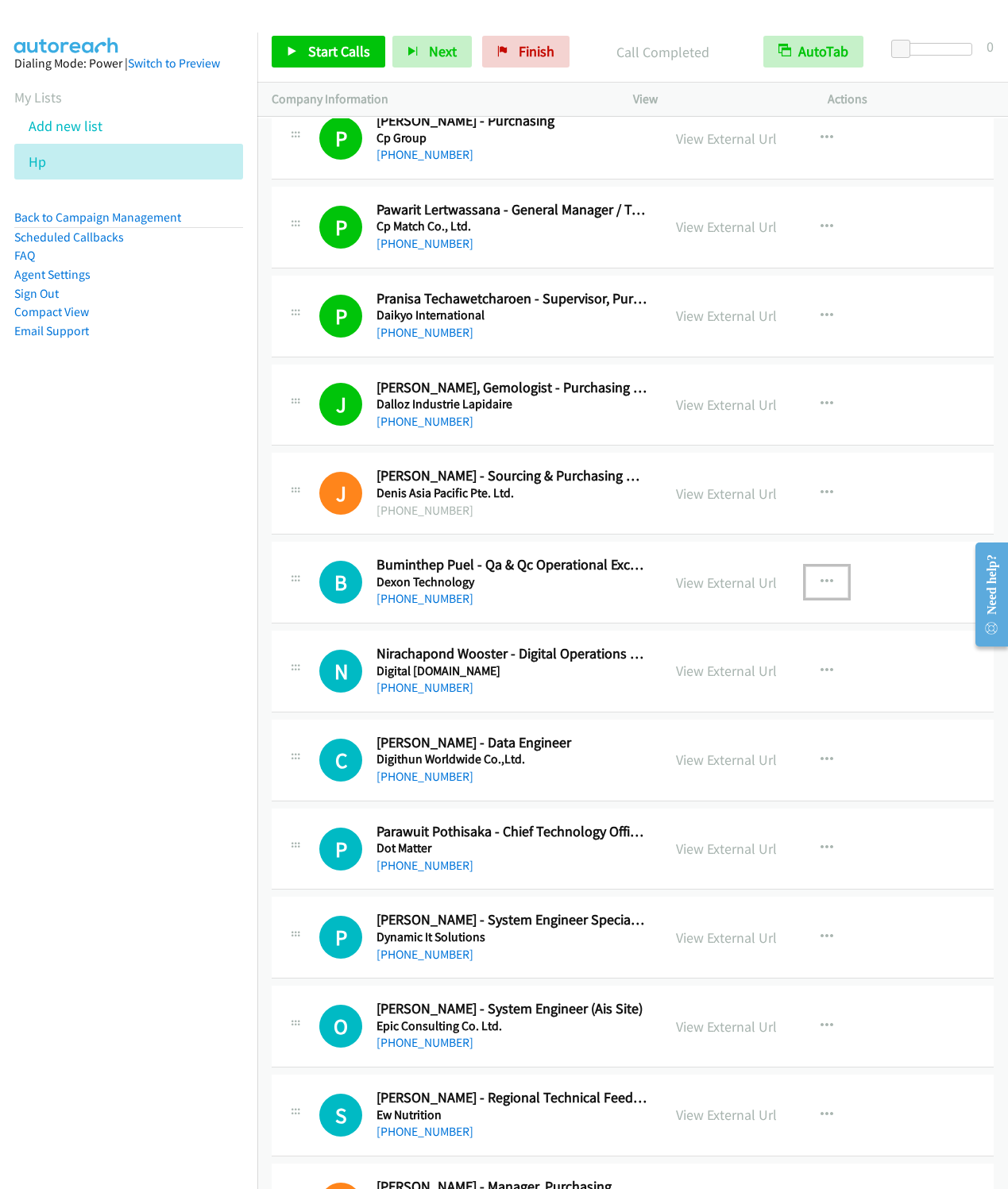
click at [816, 590] on button "button" at bounding box center [827, 581] width 43 height 31
click at [679, 702] on link "Start Calls Here" at bounding box center [742, 686] width 211 height 31
click at [305, 51] on link "Start Calls" at bounding box center [328, 51] width 113 height 31
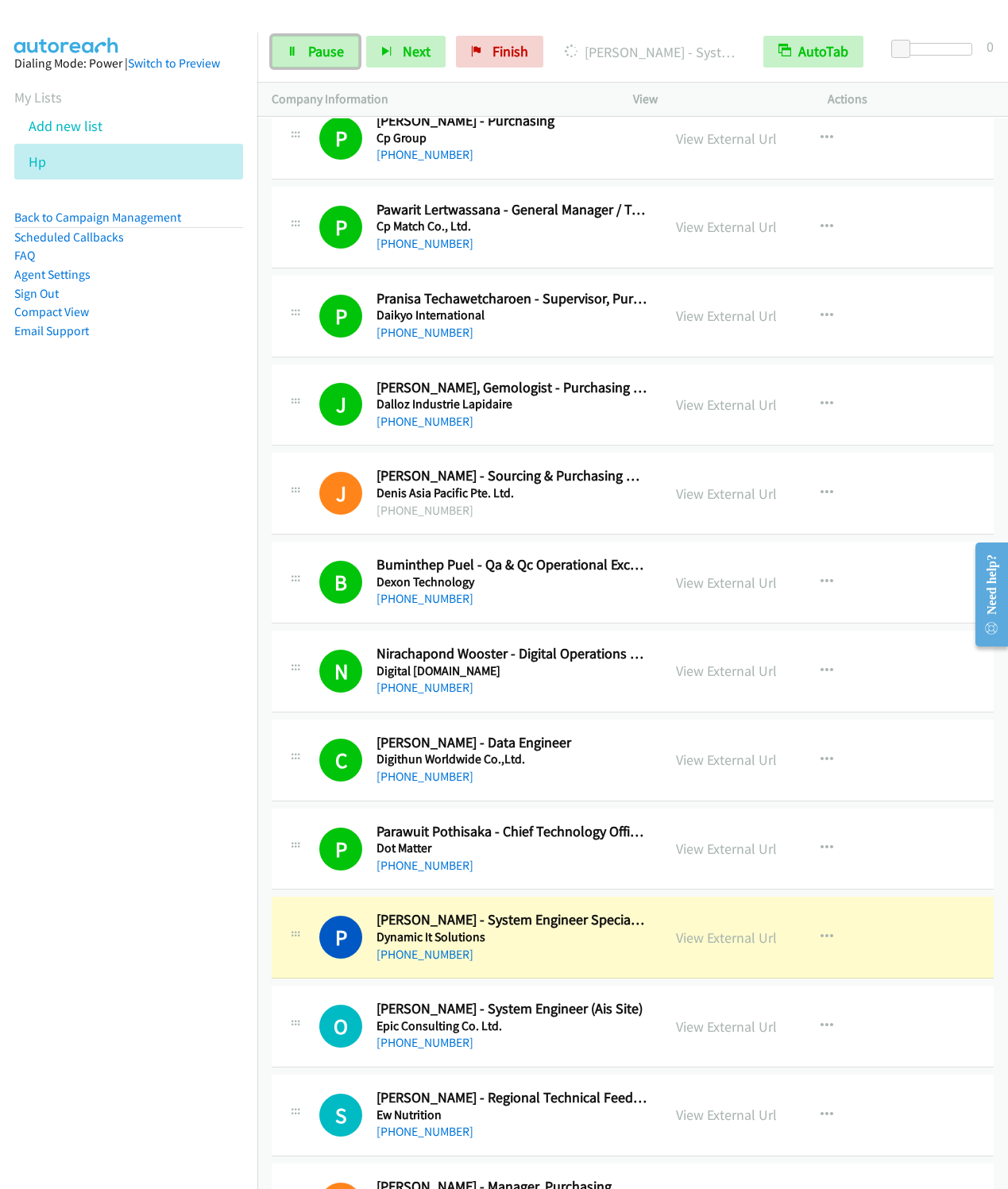
click at [303, 67] on link "Pause" at bounding box center [315, 51] width 88 height 31
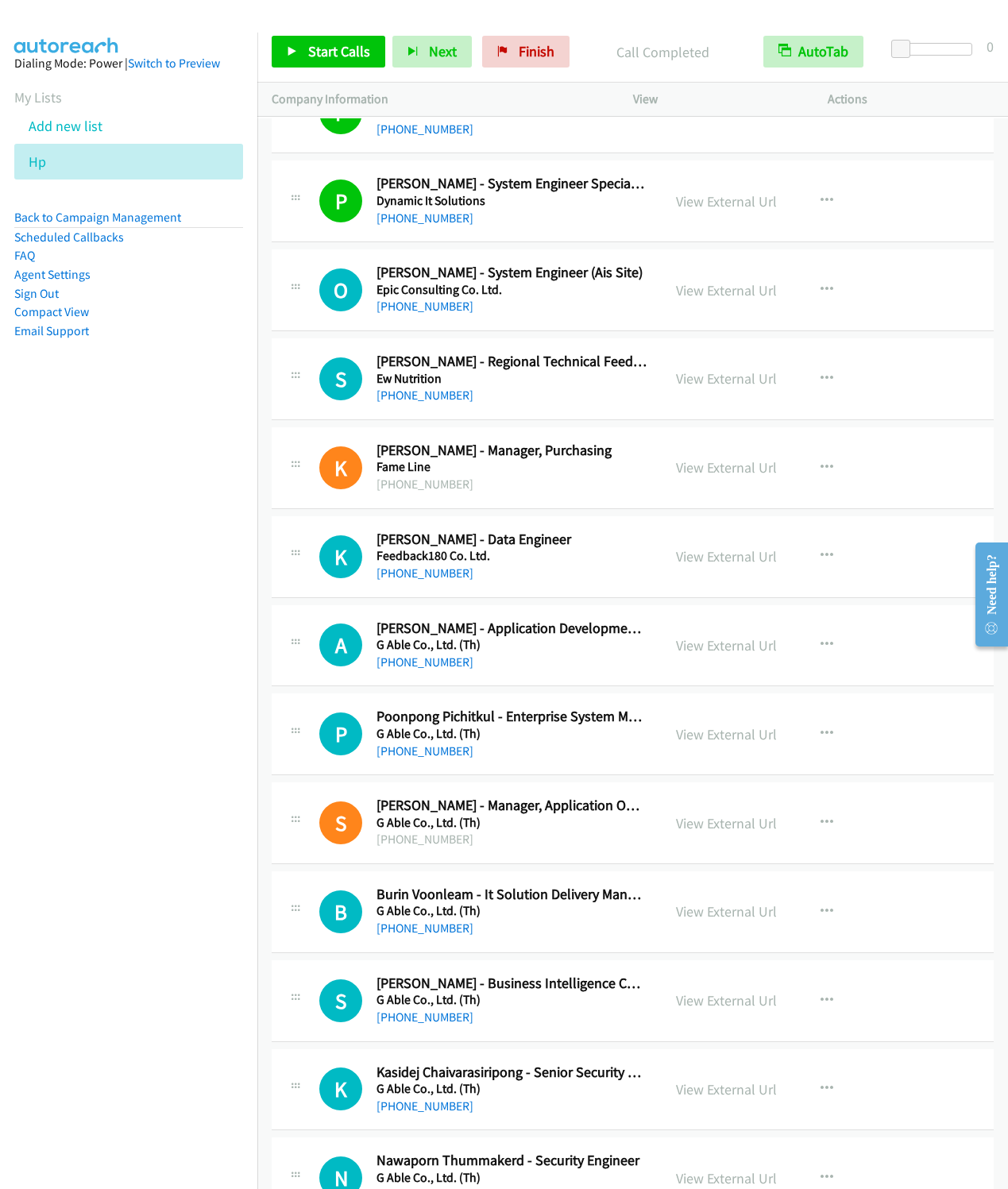
scroll to position [4409, 0]
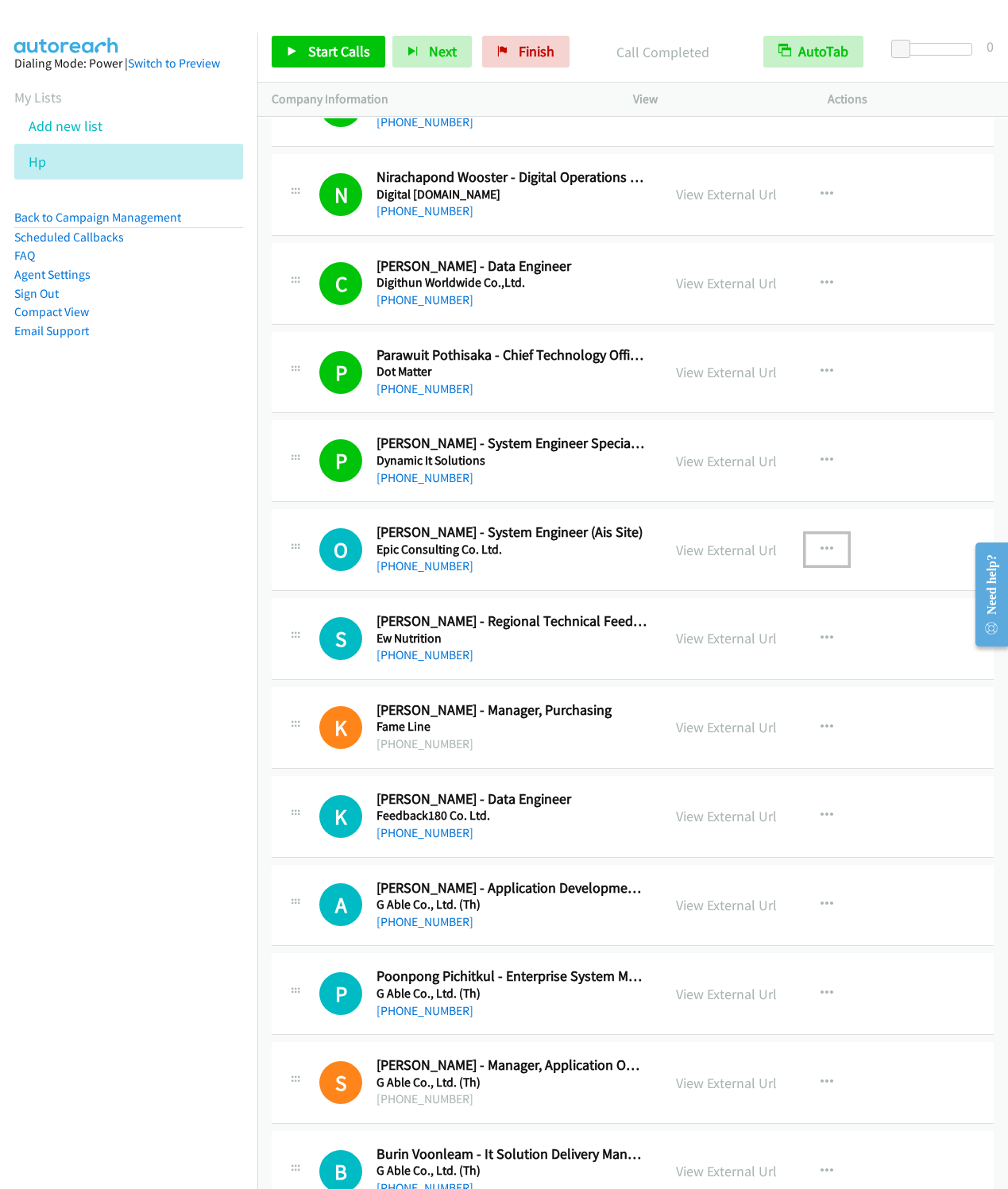
click at [821, 556] on icon "button" at bounding box center [827, 549] width 13 height 13
click at [682, 670] on link "Start Calls Here" at bounding box center [742, 653] width 211 height 31
click at [301, 38] on link "Start Calls" at bounding box center [328, 51] width 113 height 31
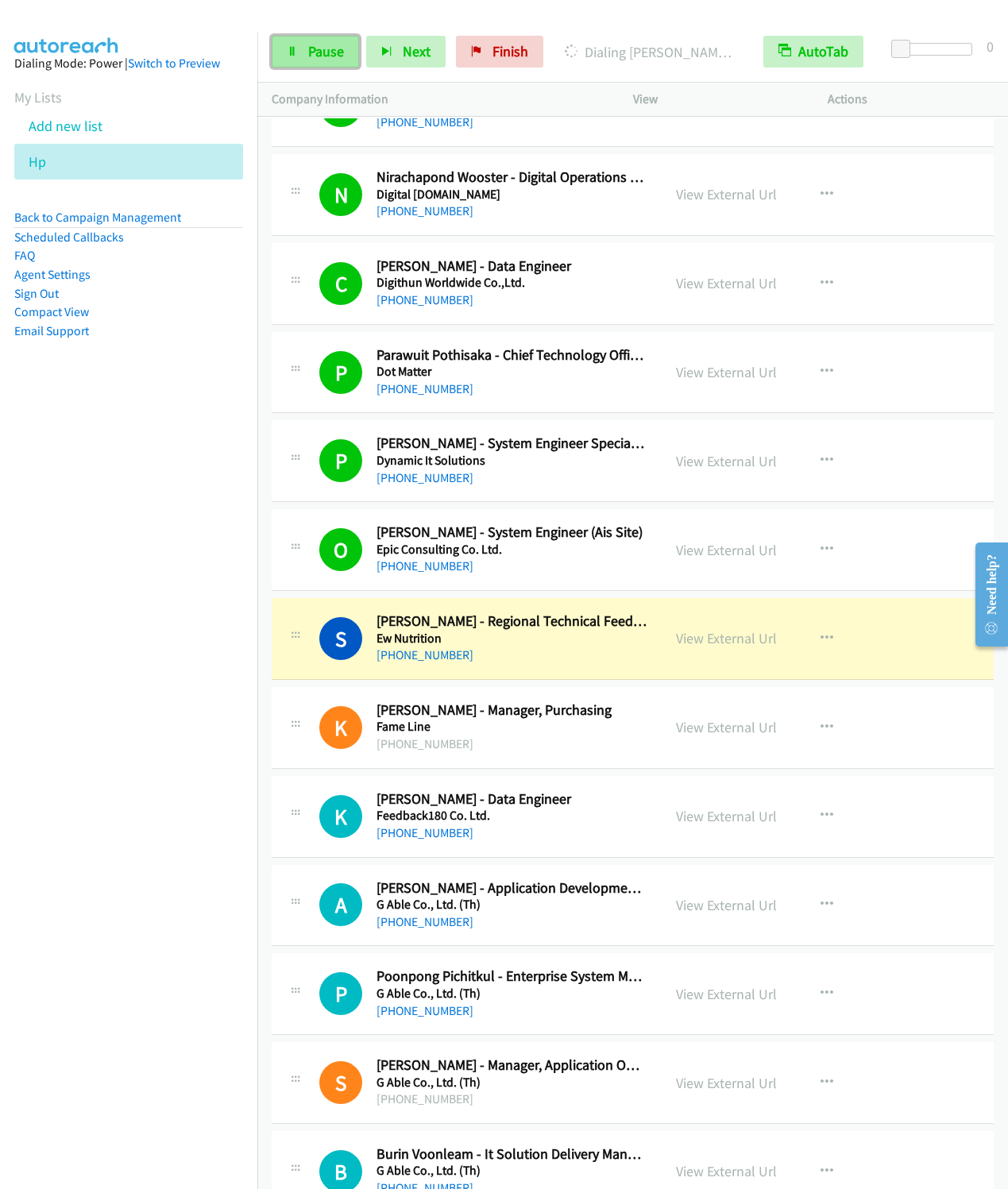
click at [308, 53] on span "Pause" at bounding box center [326, 50] width 36 height 18
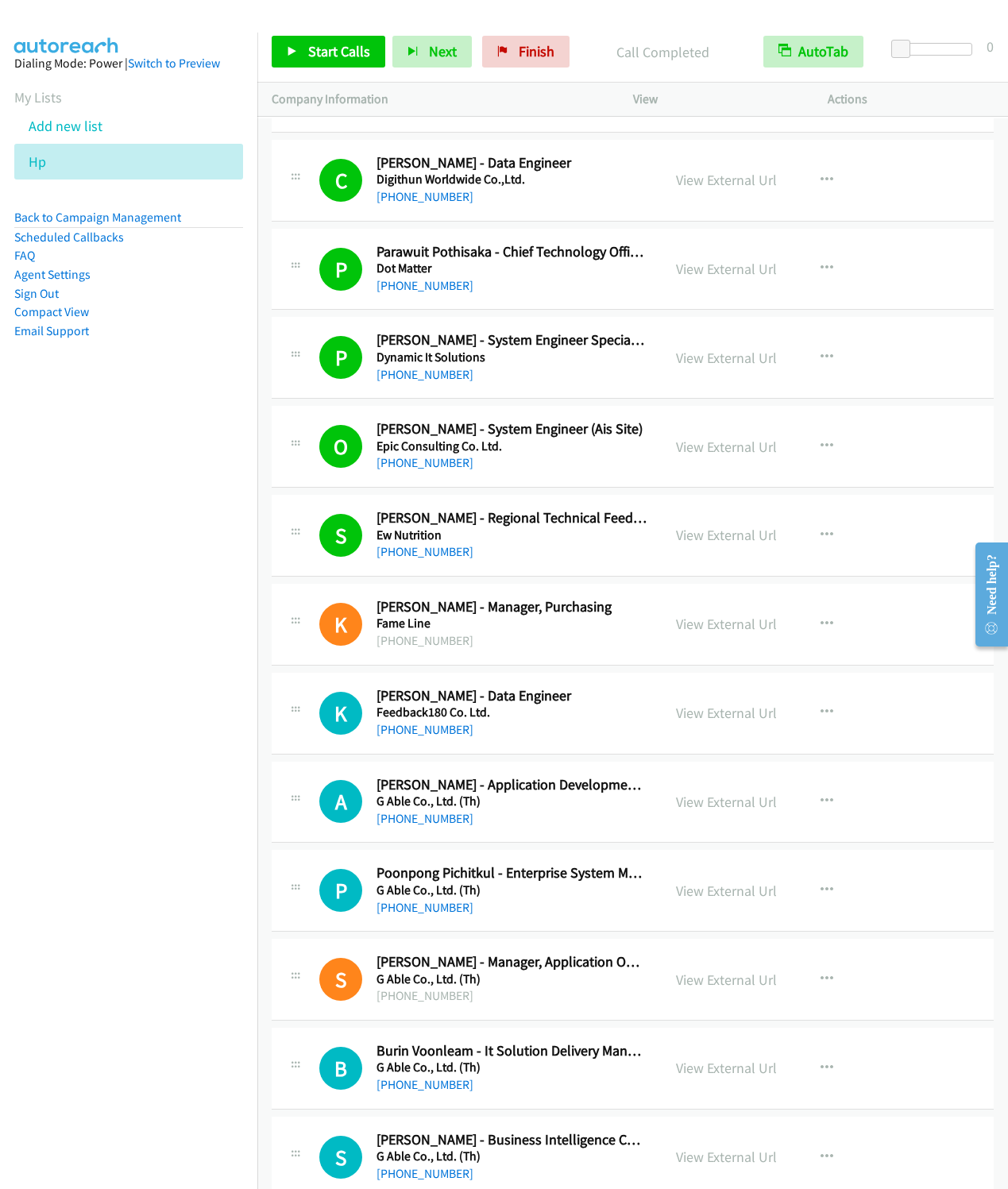
scroll to position [4647, 0]
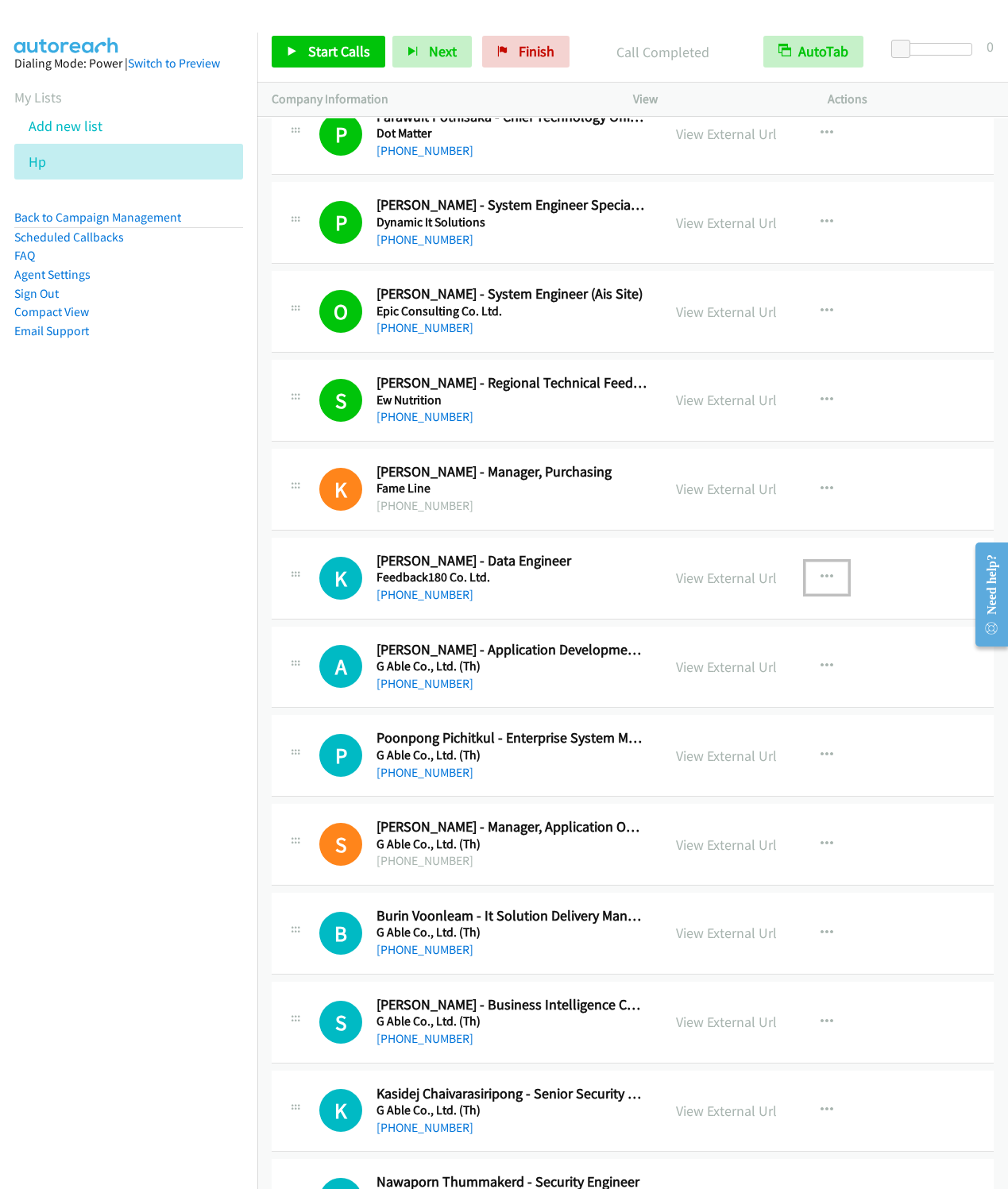
drag, startPoint x: 818, startPoint y: 596, endPoint x: 805, endPoint y: 599, distance: 13.3
click at [821, 584] on icon "button" at bounding box center [827, 577] width 13 height 13
click at [687, 697] on link "Start Calls Here" at bounding box center [742, 681] width 211 height 31
click at [312, 54] on span "Start Calls" at bounding box center [339, 50] width 62 height 18
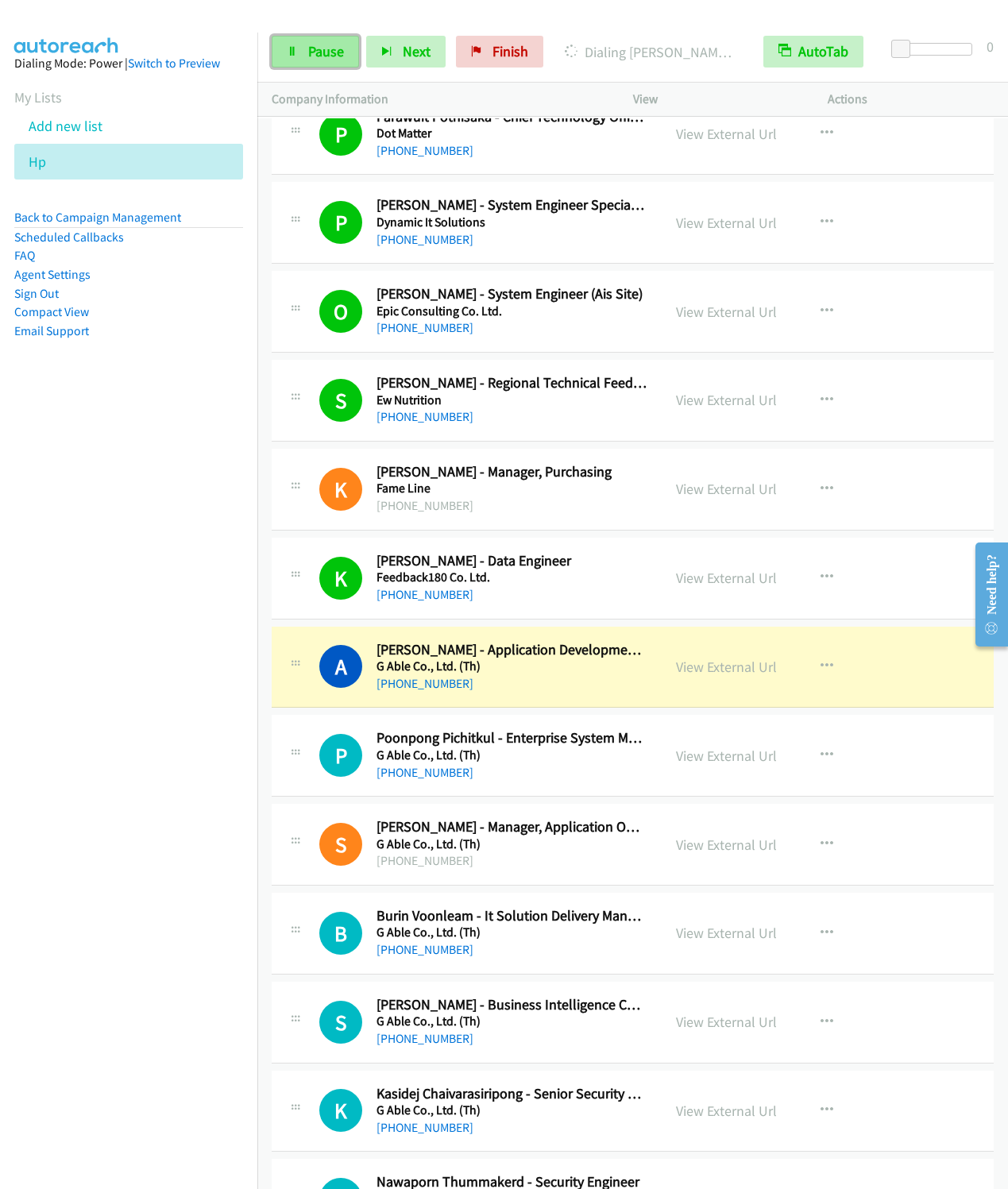
click at [313, 54] on span "Pause" at bounding box center [326, 50] width 36 height 18
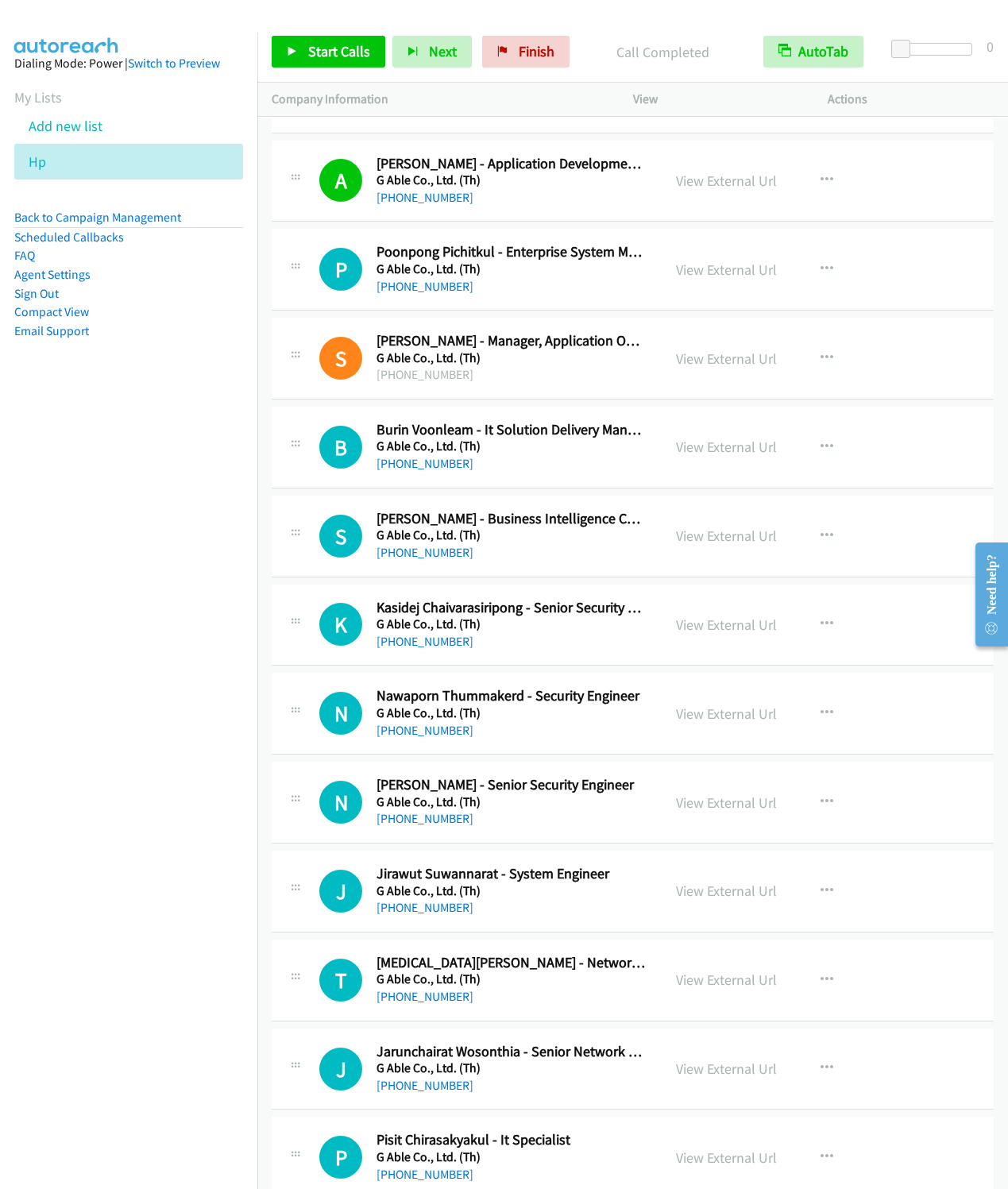
scroll to position [5124, 0]
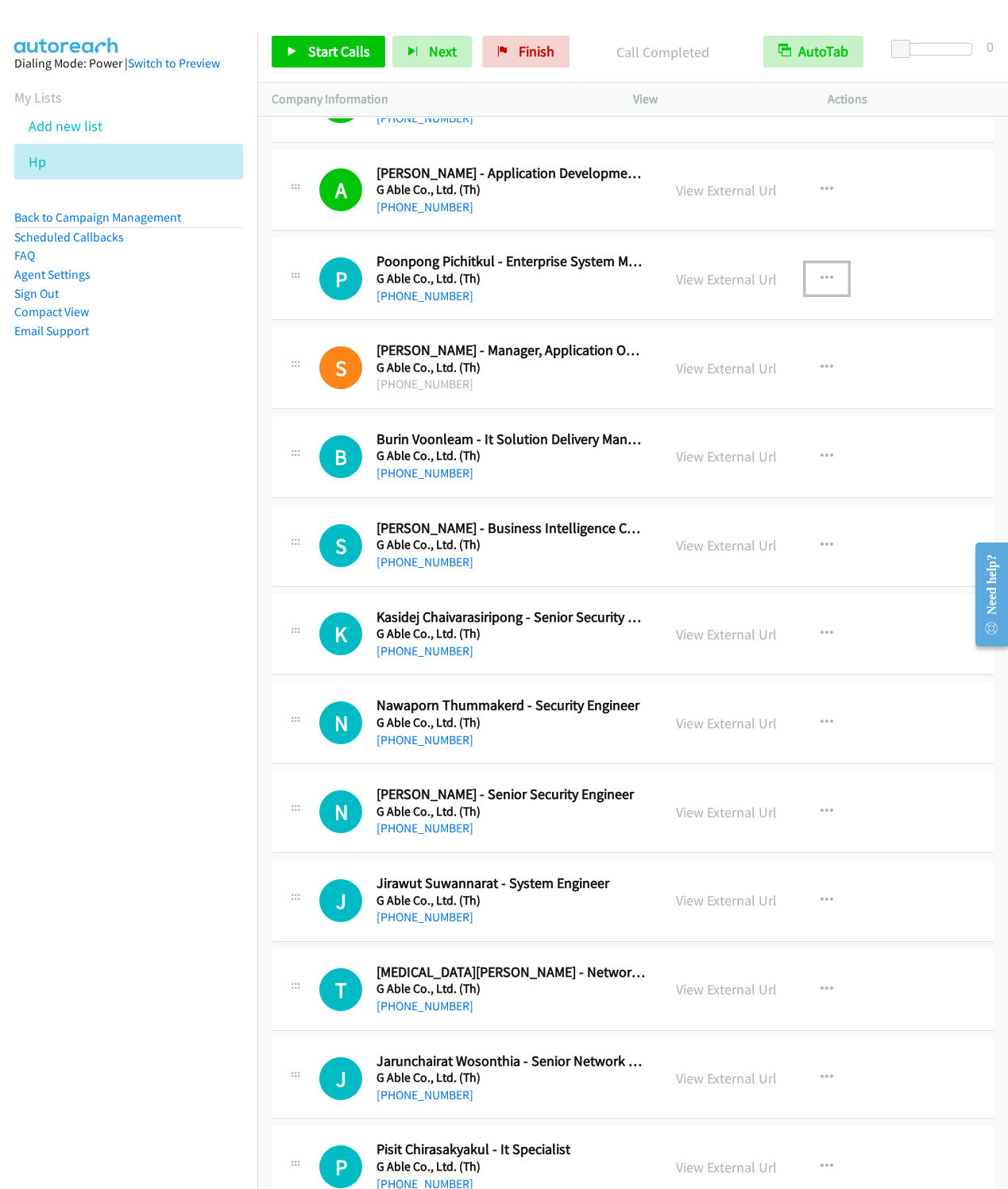
click at [821, 285] on icon "button" at bounding box center [827, 278] width 13 height 13
click at [696, 399] on link "Start Calls Here" at bounding box center [742, 382] width 211 height 31
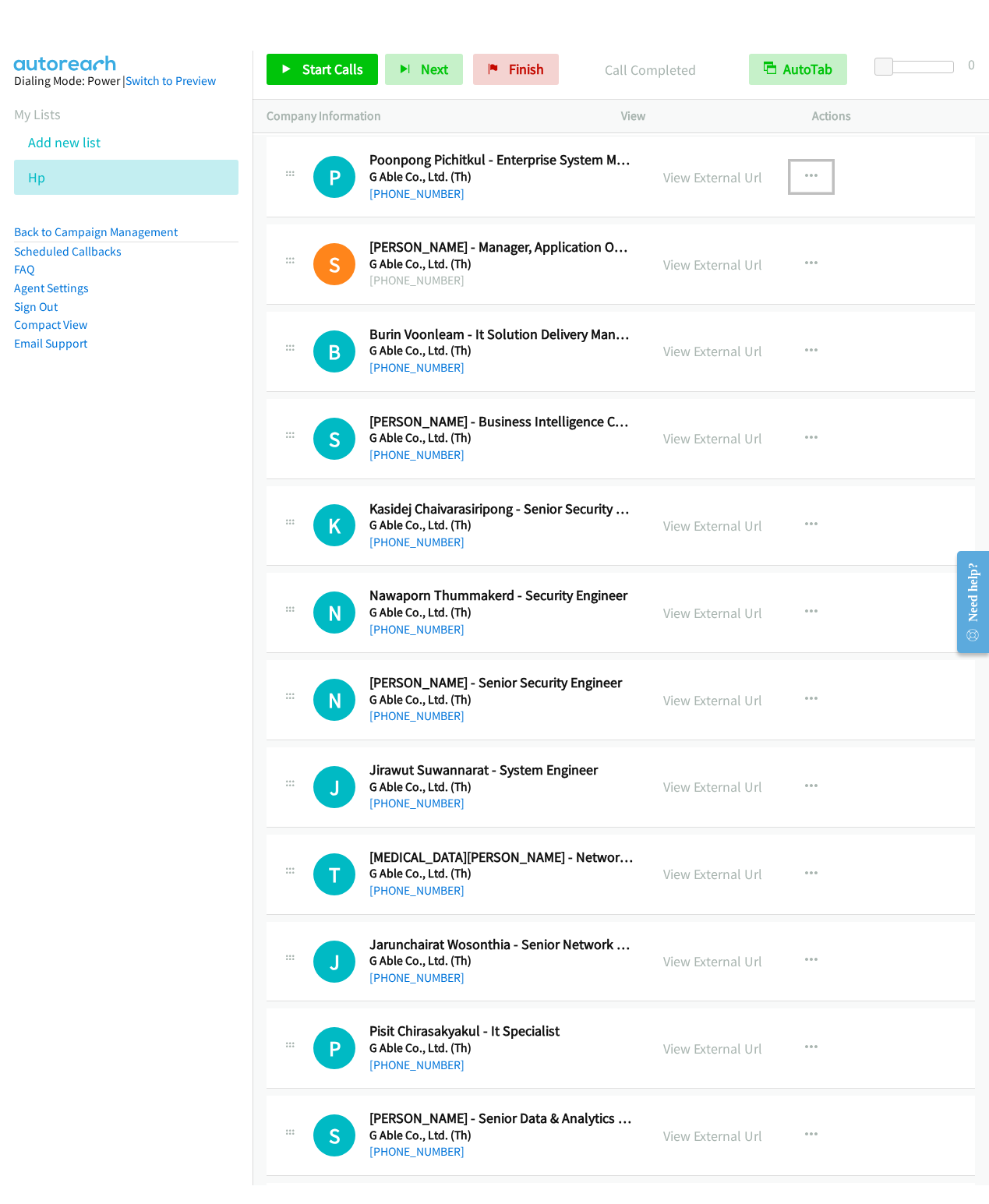
scroll to position [5143, 0]
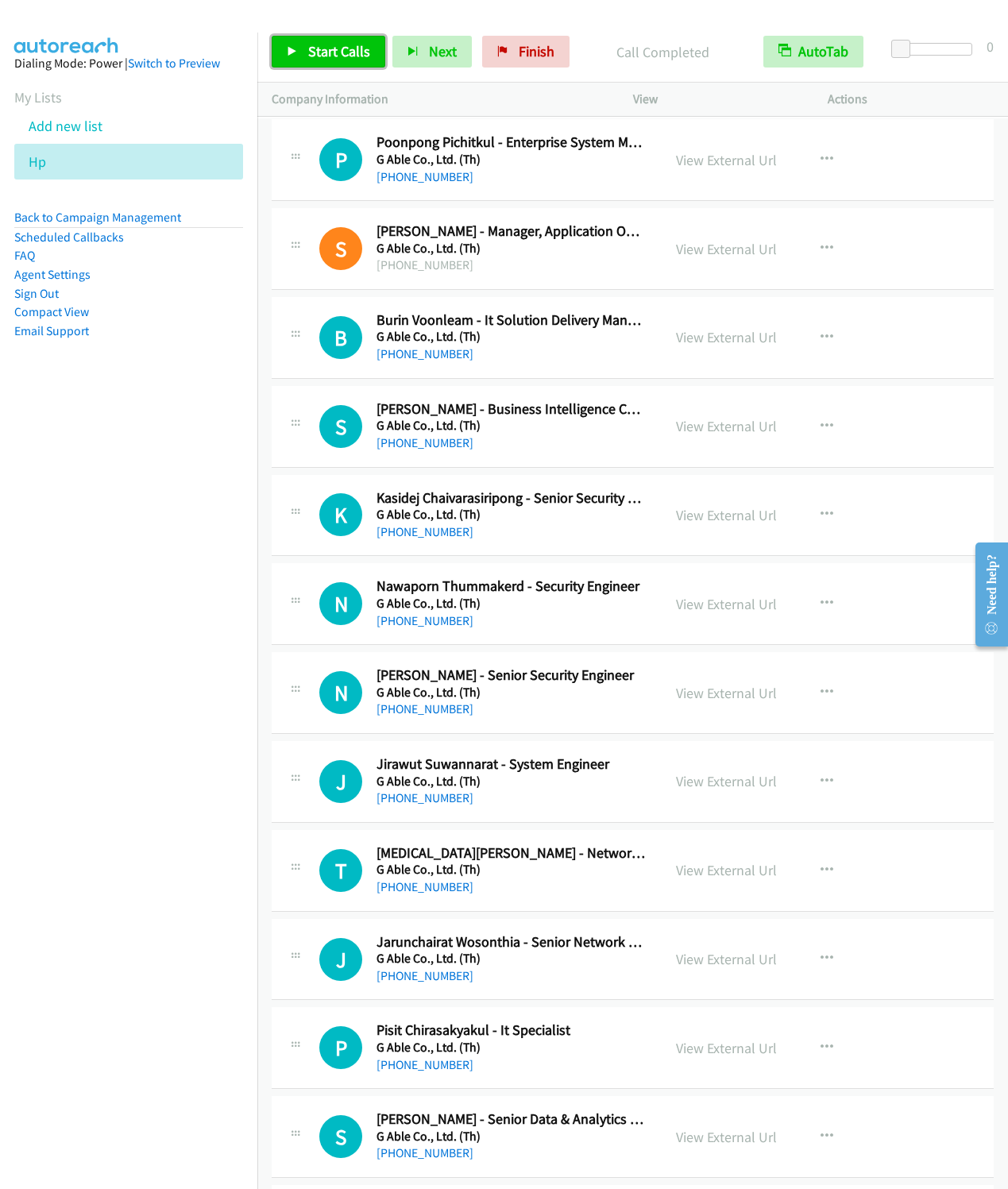
drag, startPoint x: 335, startPoint y: 45, endPoint x: 761, endPoint y: 212, distance: 457.6
click at [335, 45] on span "Start Calls" at bounding box center [339, 50] width 62 height 18
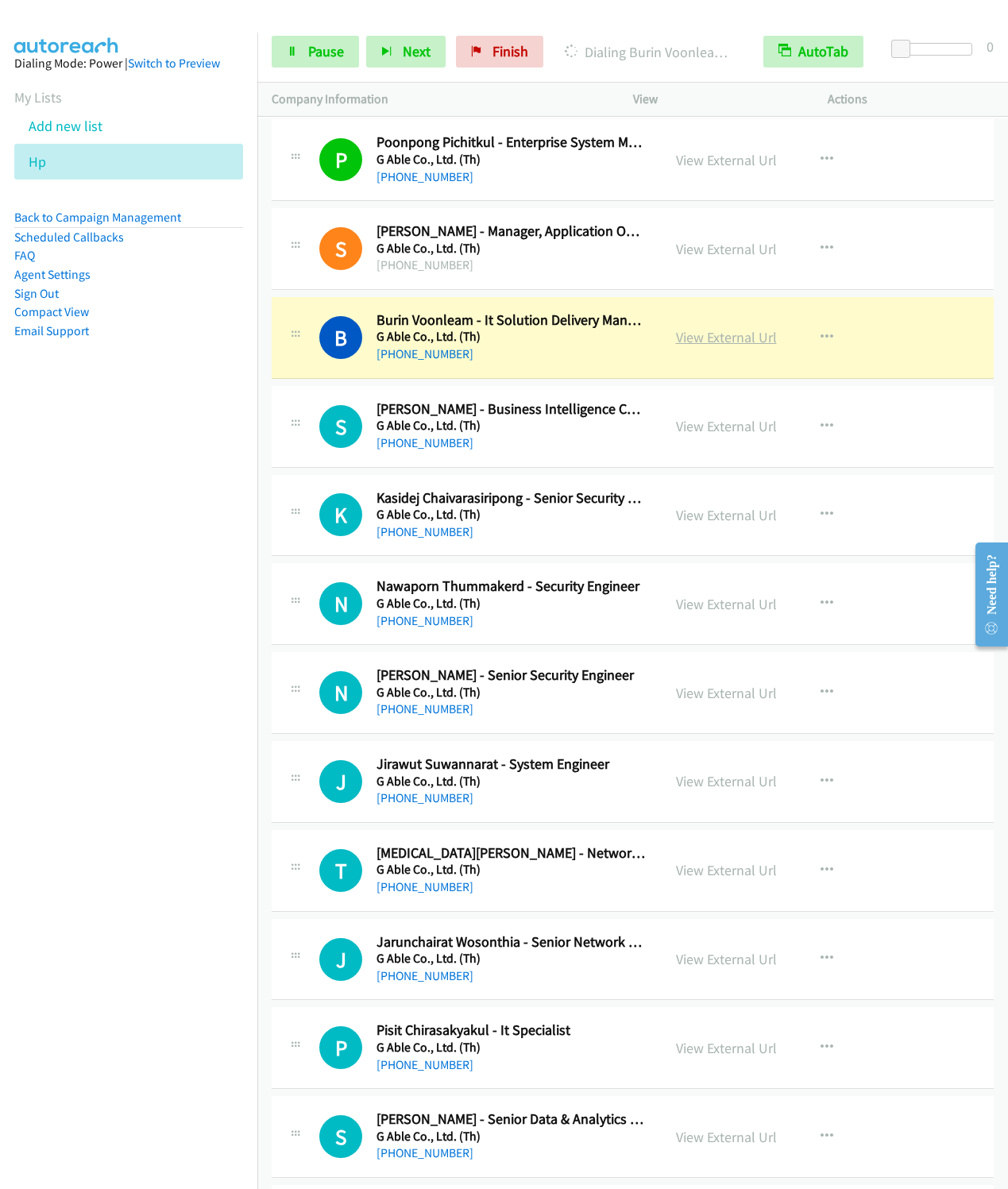
click at [710, 346] on link "View External Url" at bounding box center [726, 336] width 101 height 18
click at [315, 43] on span "Pause" at bounding box center [326, 50] width 36 height 18
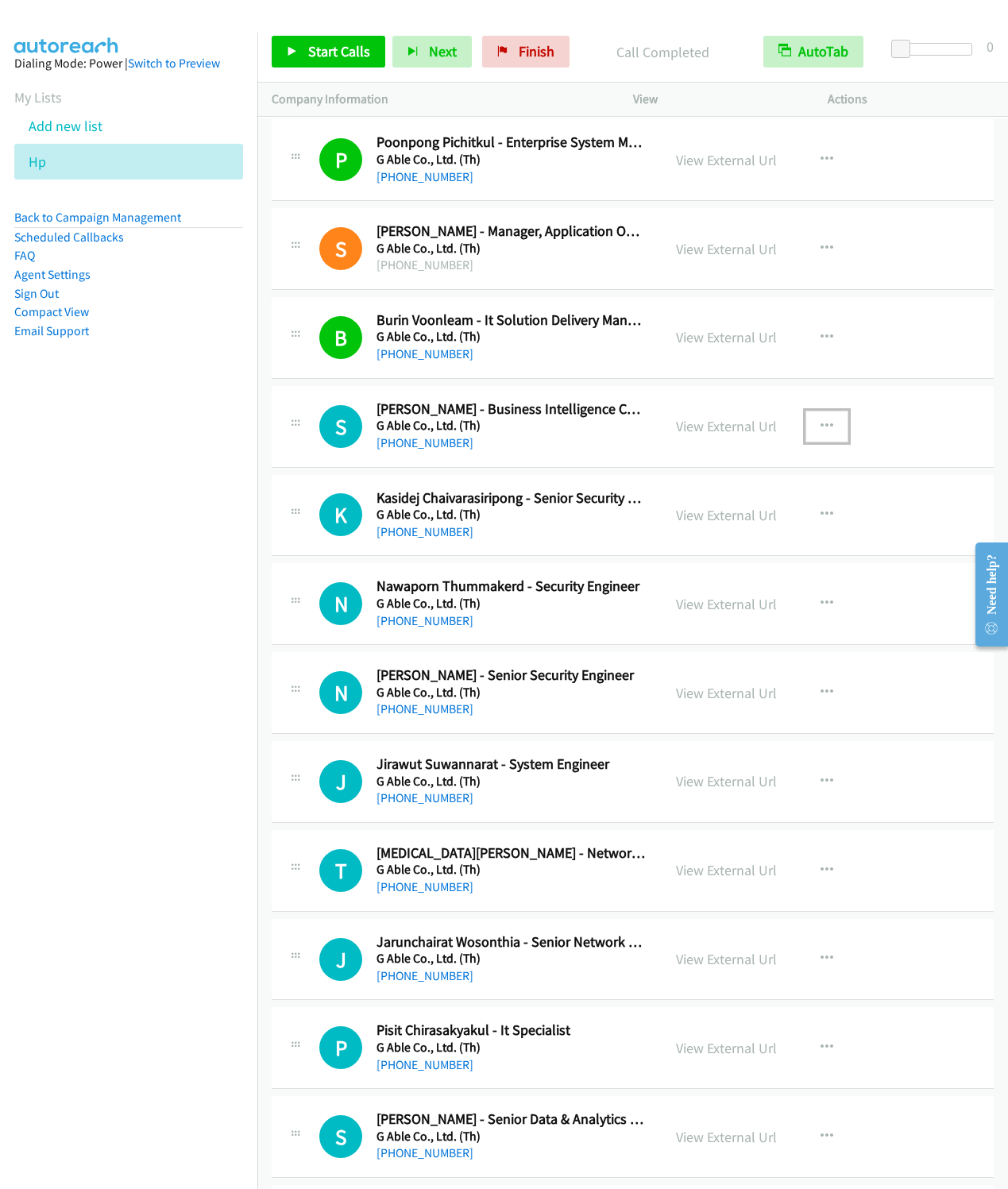
click at [821, 433] on icon "button" at bounding box center [827, 426] width 13 height 13
drag, startPoint x: 703, startPoint y: 563, endPoint x: 495, endPoint y: 410, distance: 258.2
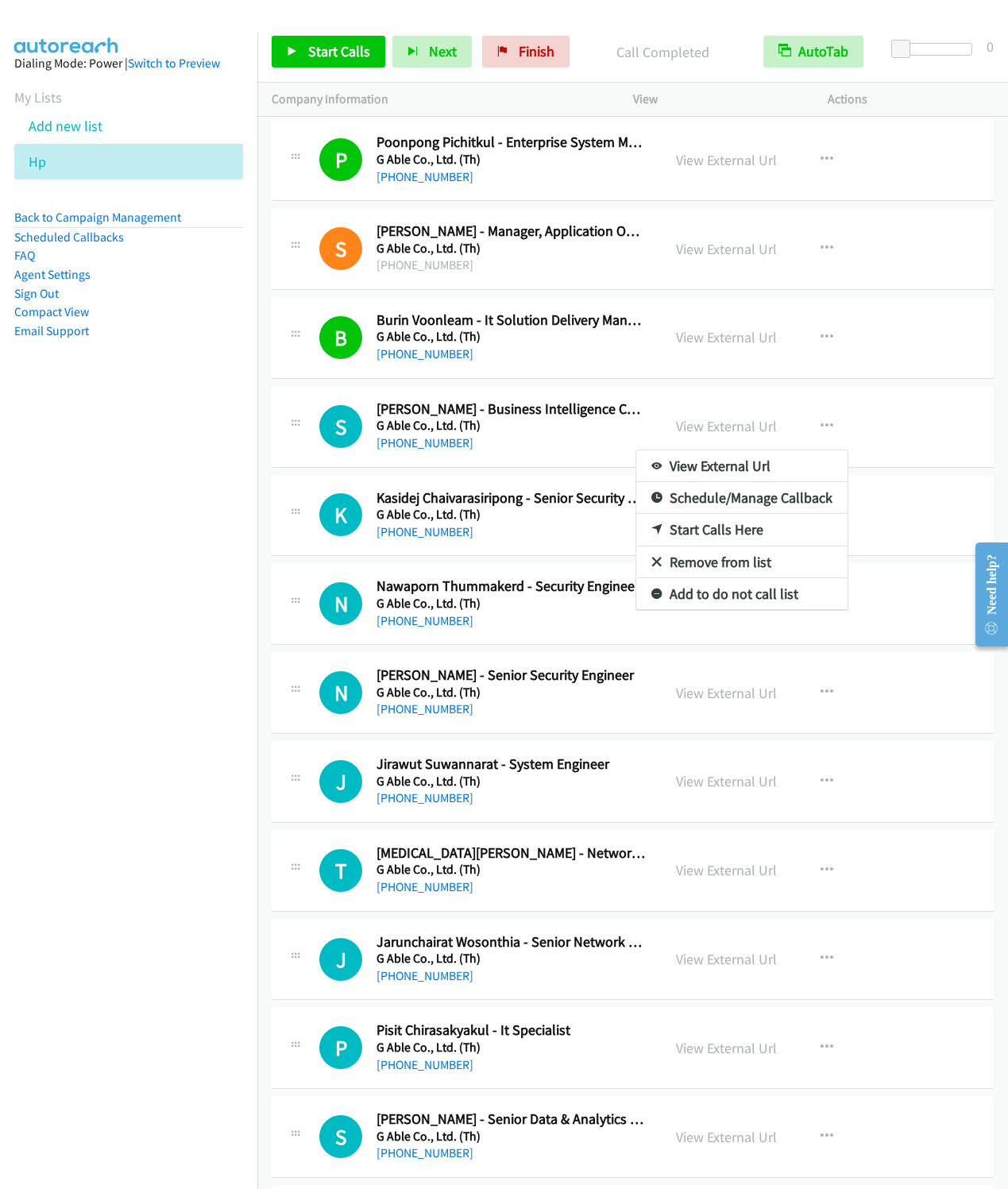
click at [810, 444] on div at bounding box center [504, 594] width 1008 height 1189
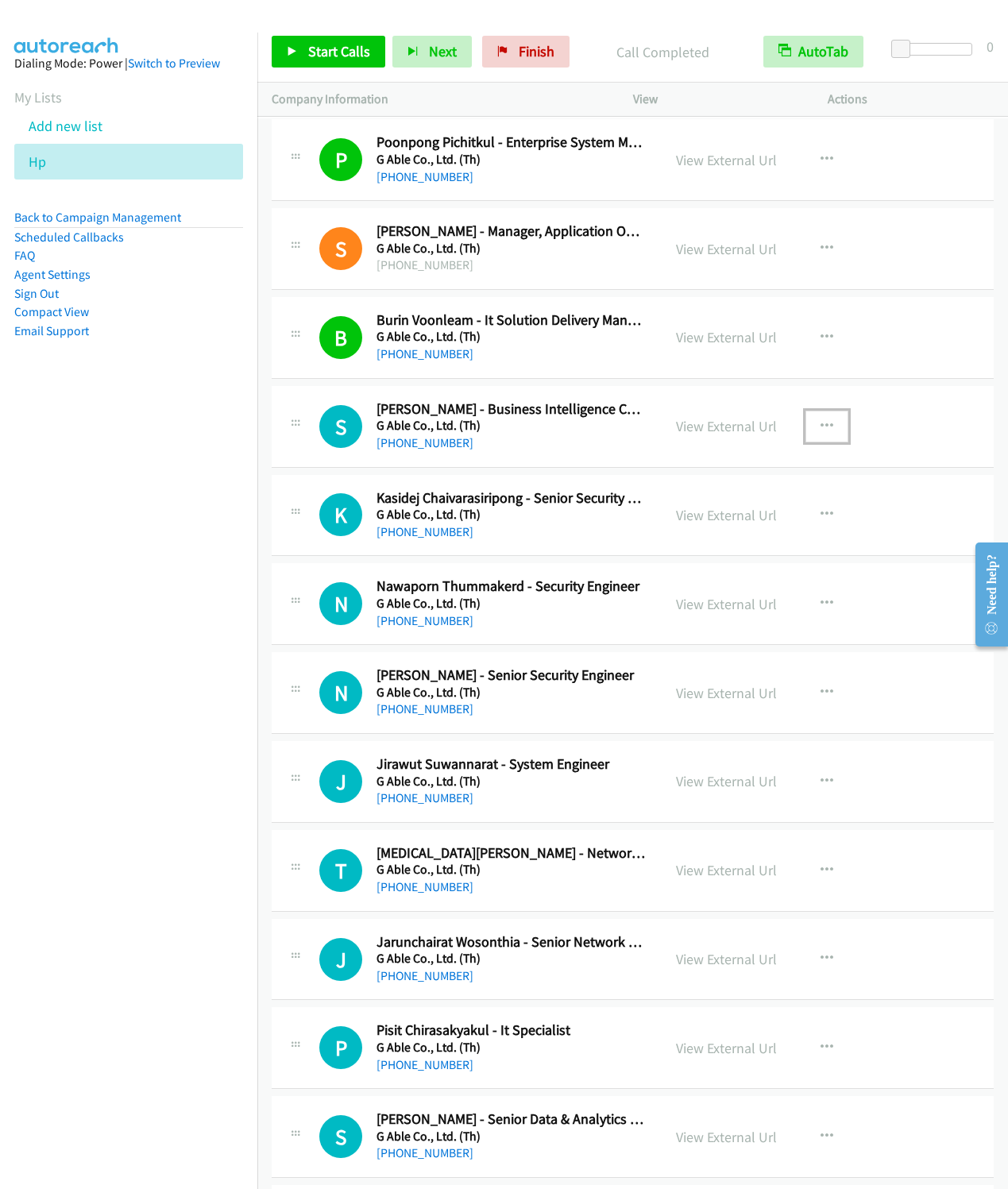
click at [821, 433] on icon "button" at bounding box center [827, 426] width 13 height 13
click at [696, 546] on link "Start Calls Here" at bounding box center [742, 529] width 211 height 31
click at [318, 53] on span "Start Calls" at bounding box center [339, 50] width 62 height 18
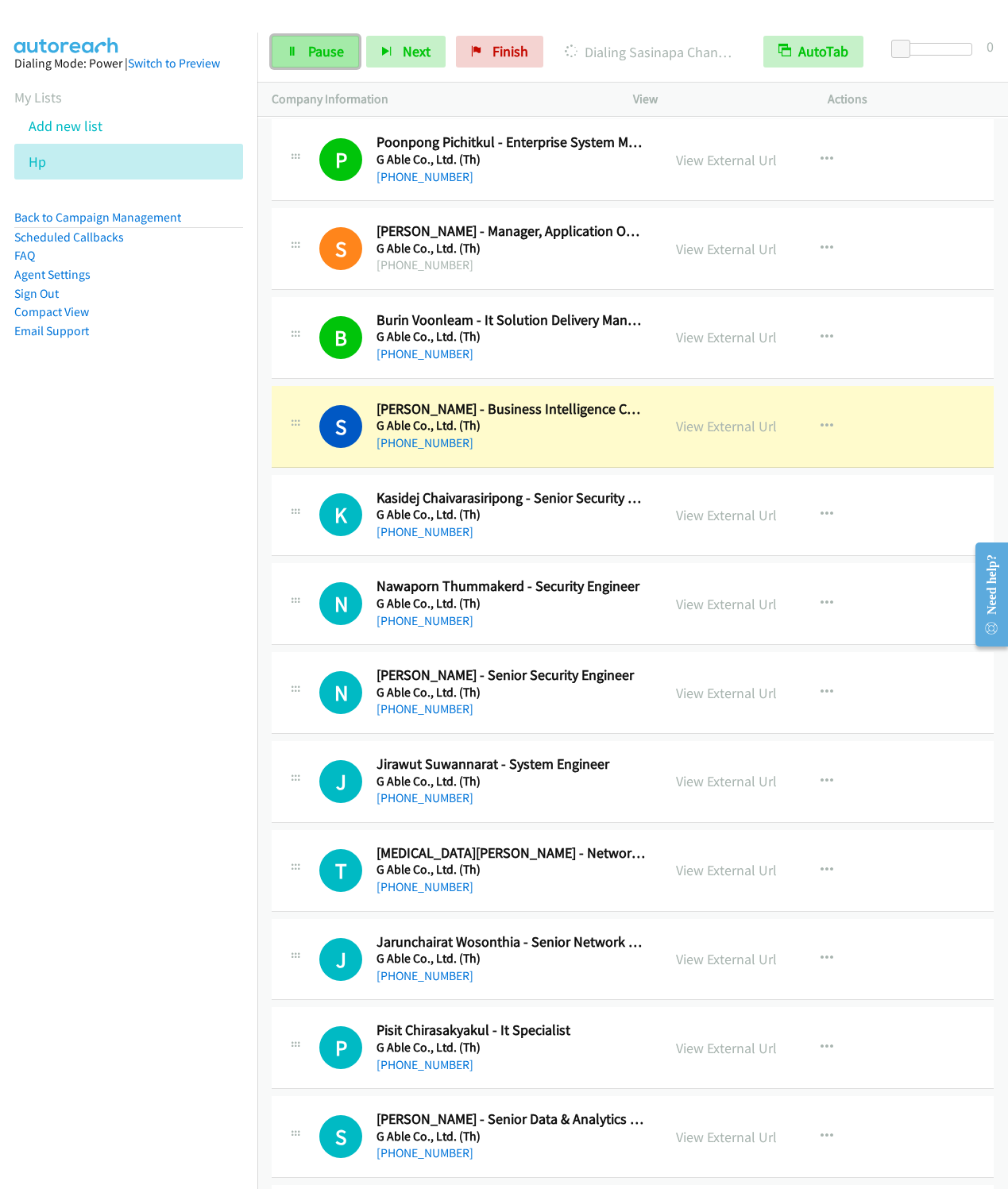
click at [312, 54] on span "Pause" at bounding box center [326, 50] width 36 height 18
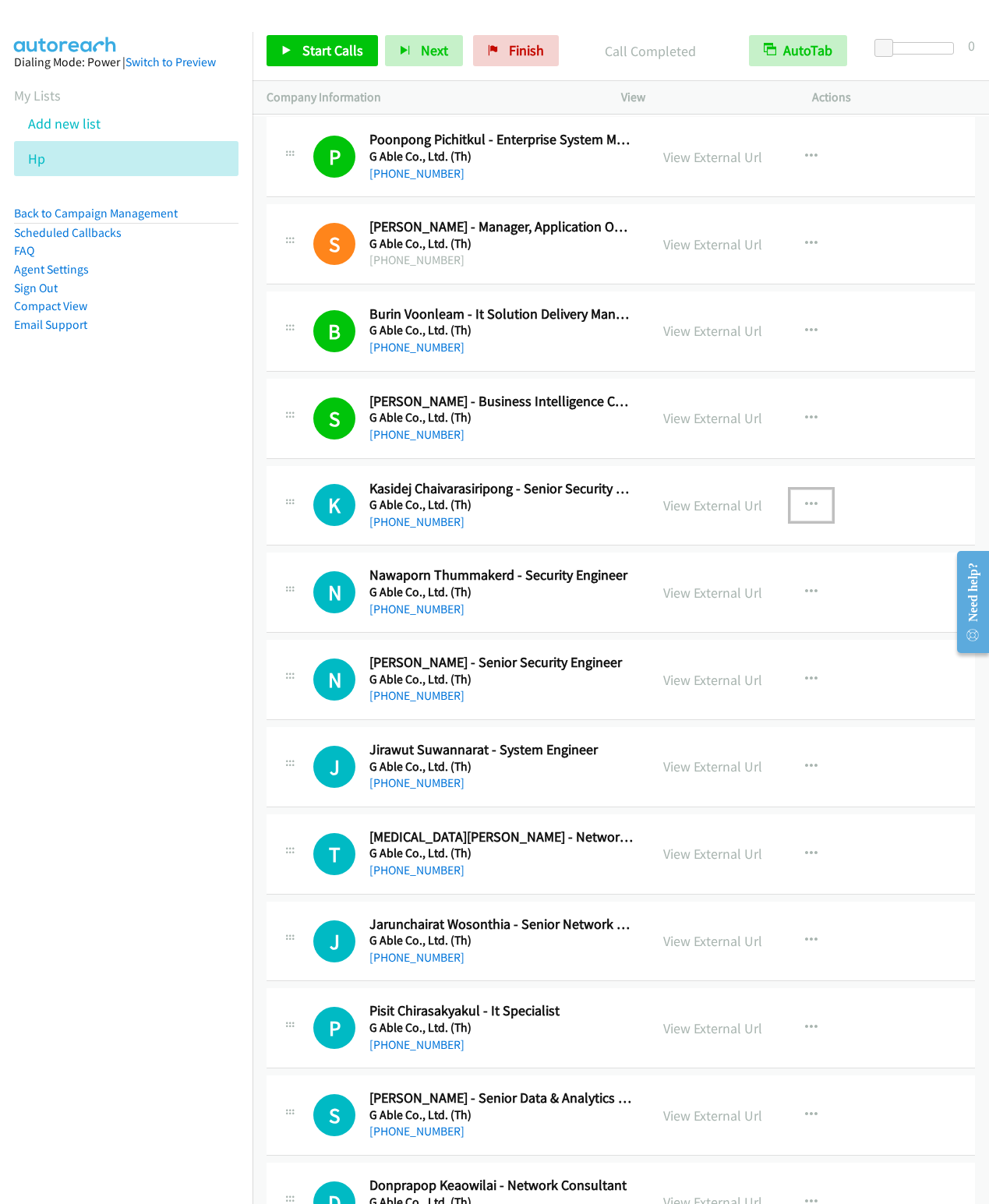
click at [805, 511] on icon "button" at bounding box center [811, 504] width 13 height 13
click at [682, 623] on link "Start Calls Here" at bounding box center [728, 606] width 207 height 31
click at [288, 53] on icon at bounding box center [287, 51] width 11 height 11
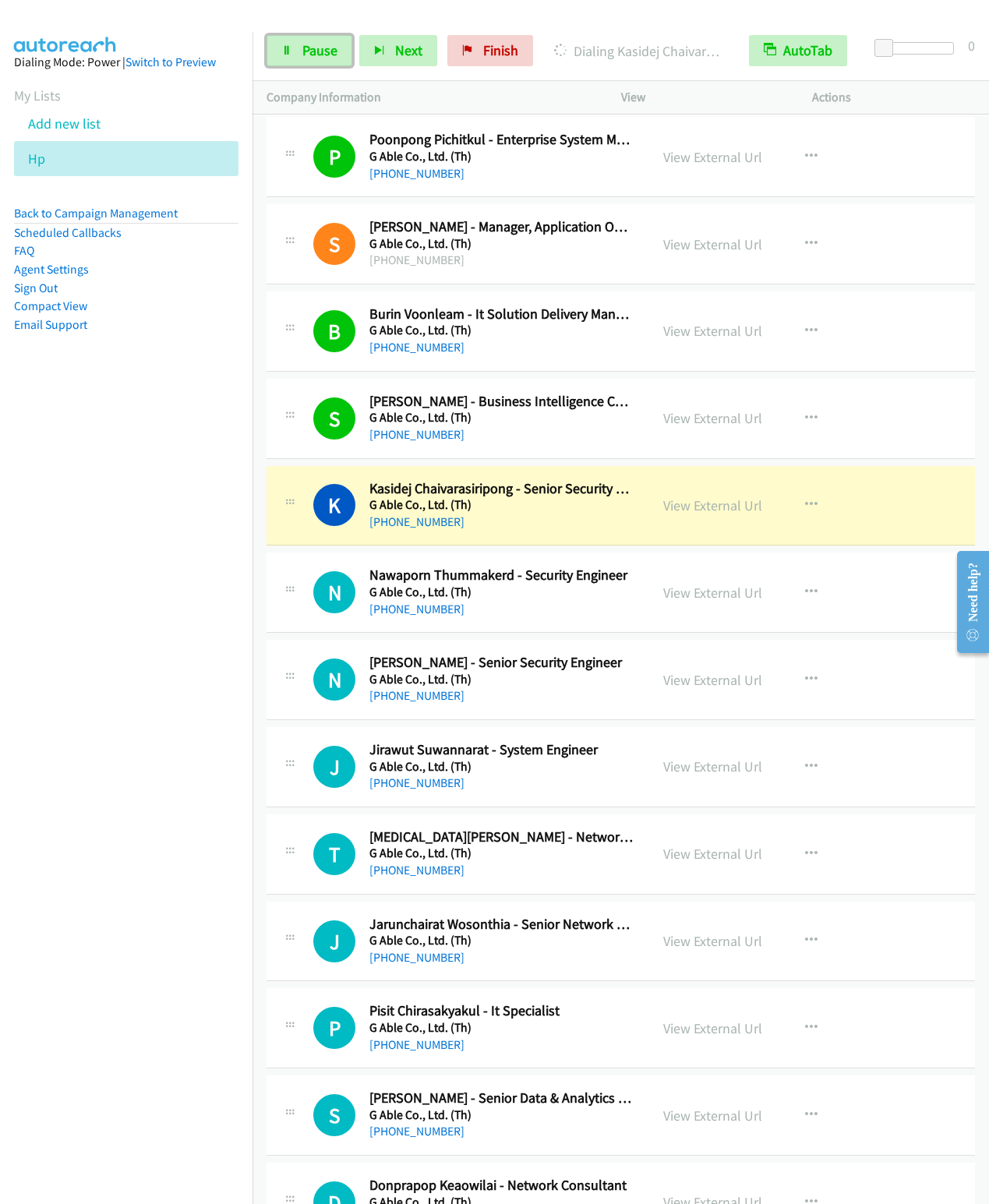
drag, startPoint x: 317, startPoint y: 44, endPoint x: 381, endPoint y: 13, distance: 71.1
click at [316, 45] on span "Pause" at bounding box center [320, 49] width 35 height 18
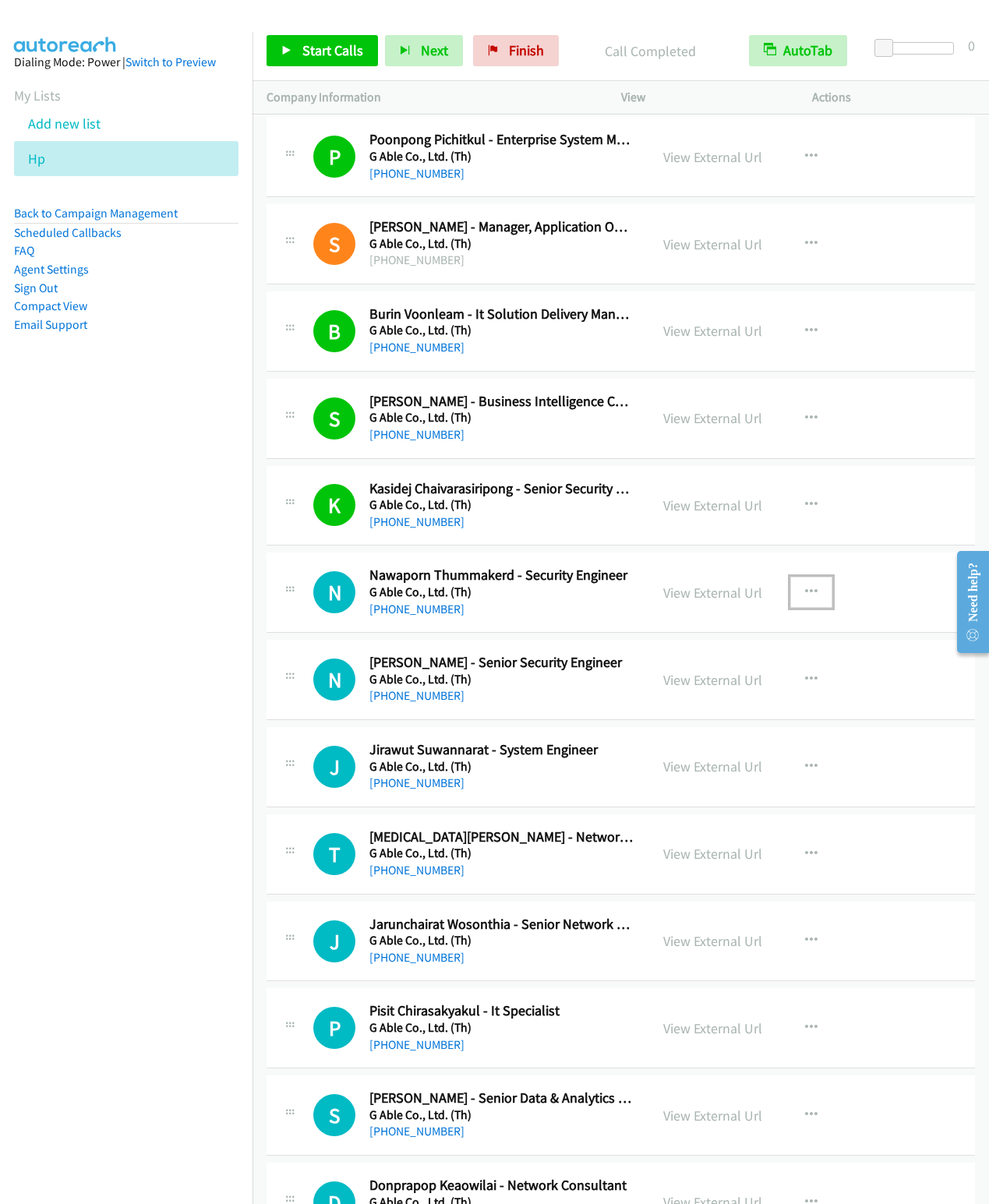
click at [805, 599] on icon "button" at bounding box center [811, 592] width 13 height 13
click at [691, 710] on link "Start Calls Here" at bounding box center [728, 694] width 207 height 31
click at [337, 57] on span "Start Calls" at bounding box center [332, 49] width 61 height 18
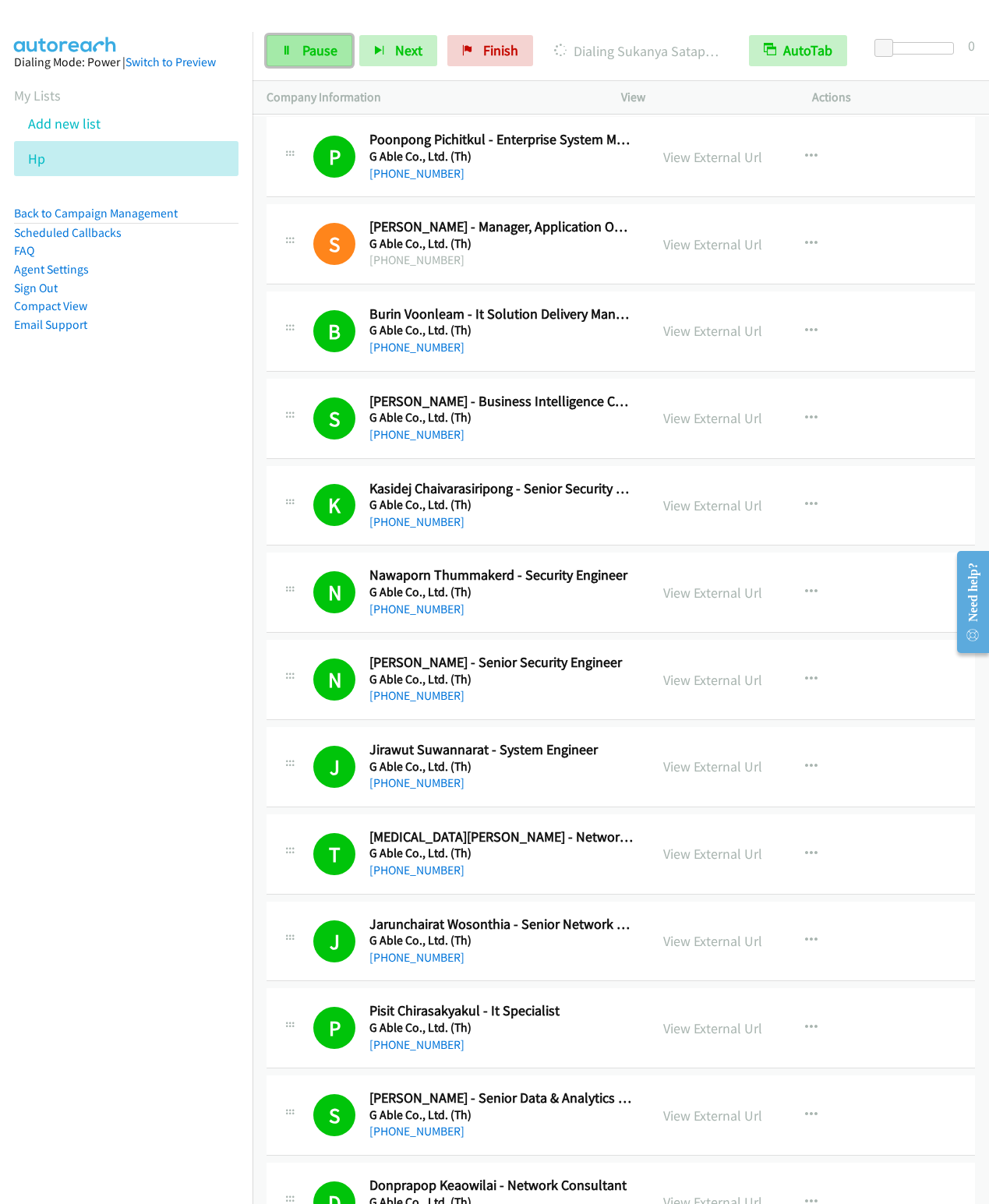
click at [296, 57] on link "Pause" at bounding box center [309, 50] width 86 height 31
